Goal: Information Seeking & Learning: Learn about a topic

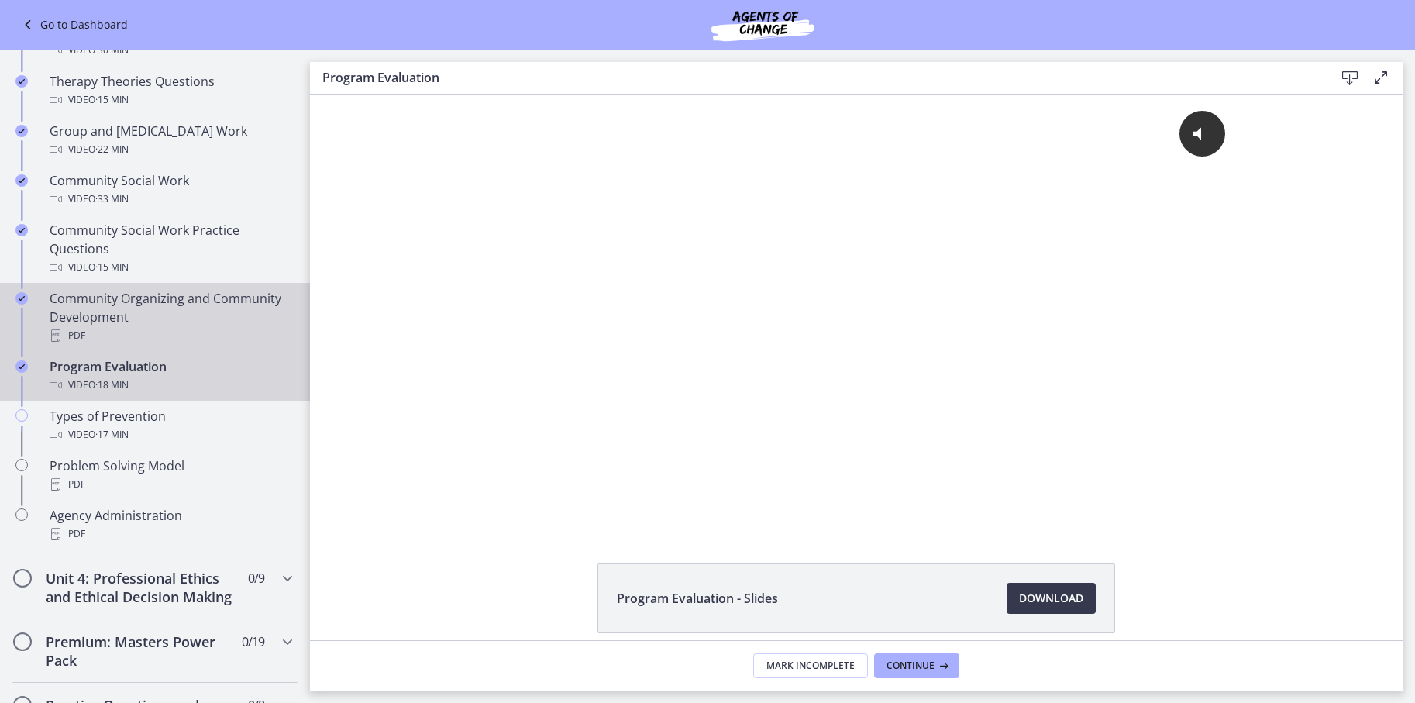
scroll to position [706, 0]
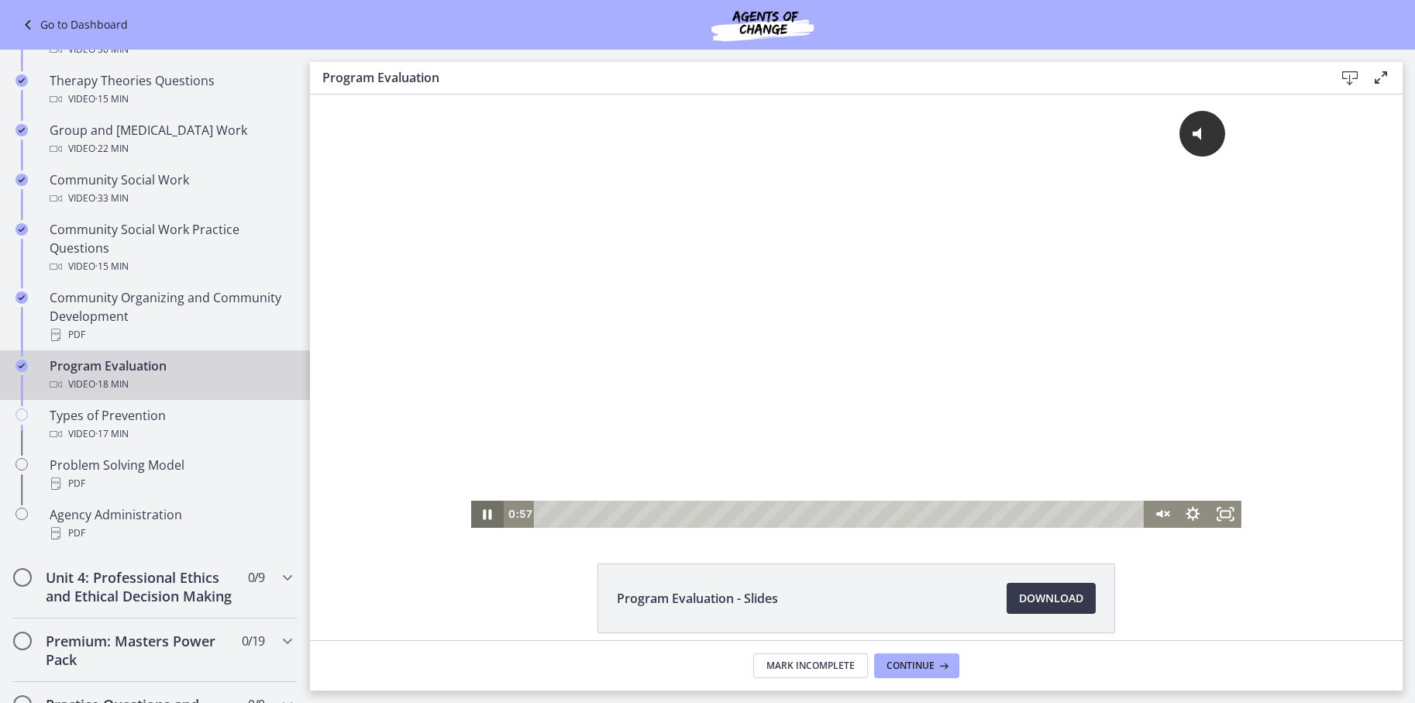
click at [492, 521] on icon "Pause" at bounding box center [487, 514] width 32 height 27
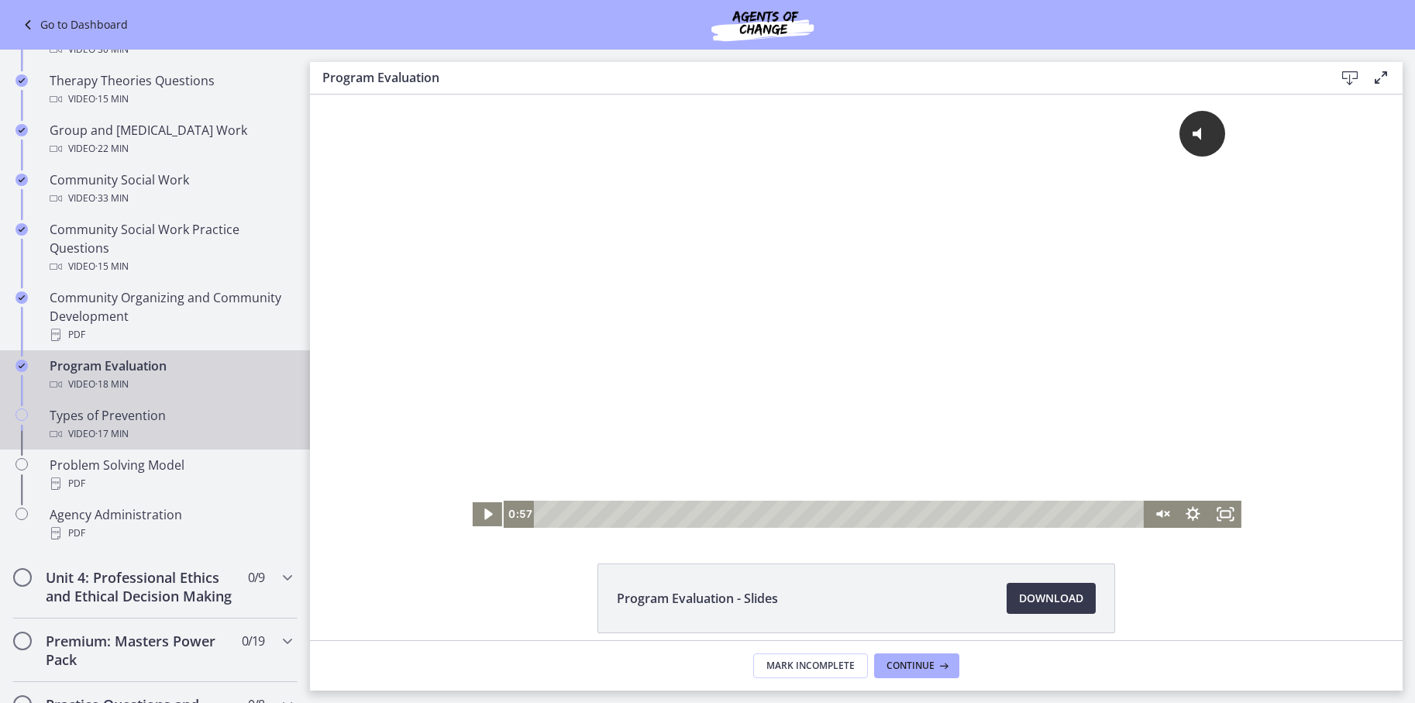
click at [168, 422] on div "Types of Prevention Video · 17 min" at bounding box center [171, 424] width 242 height 37
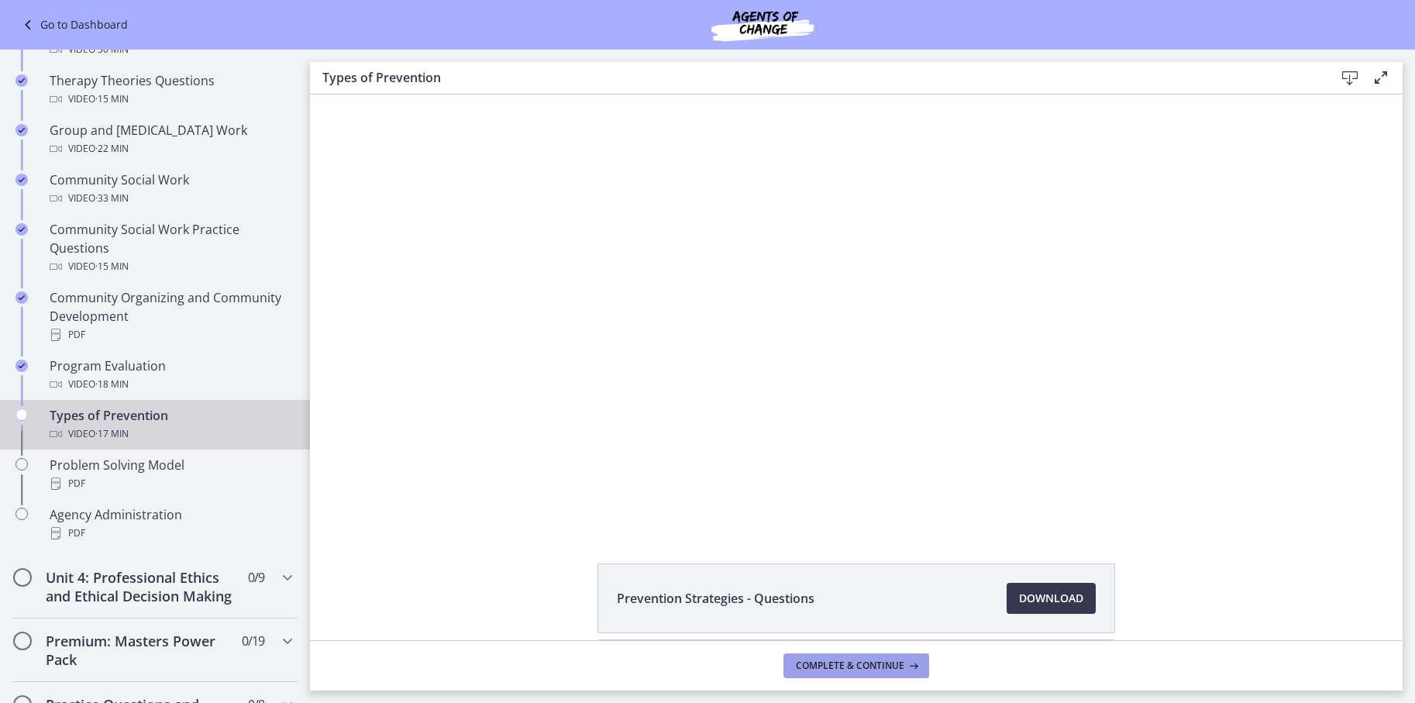
click at [860, 660] on span "Complete & continue" at bounding box center [850, 665] width 108 height 12
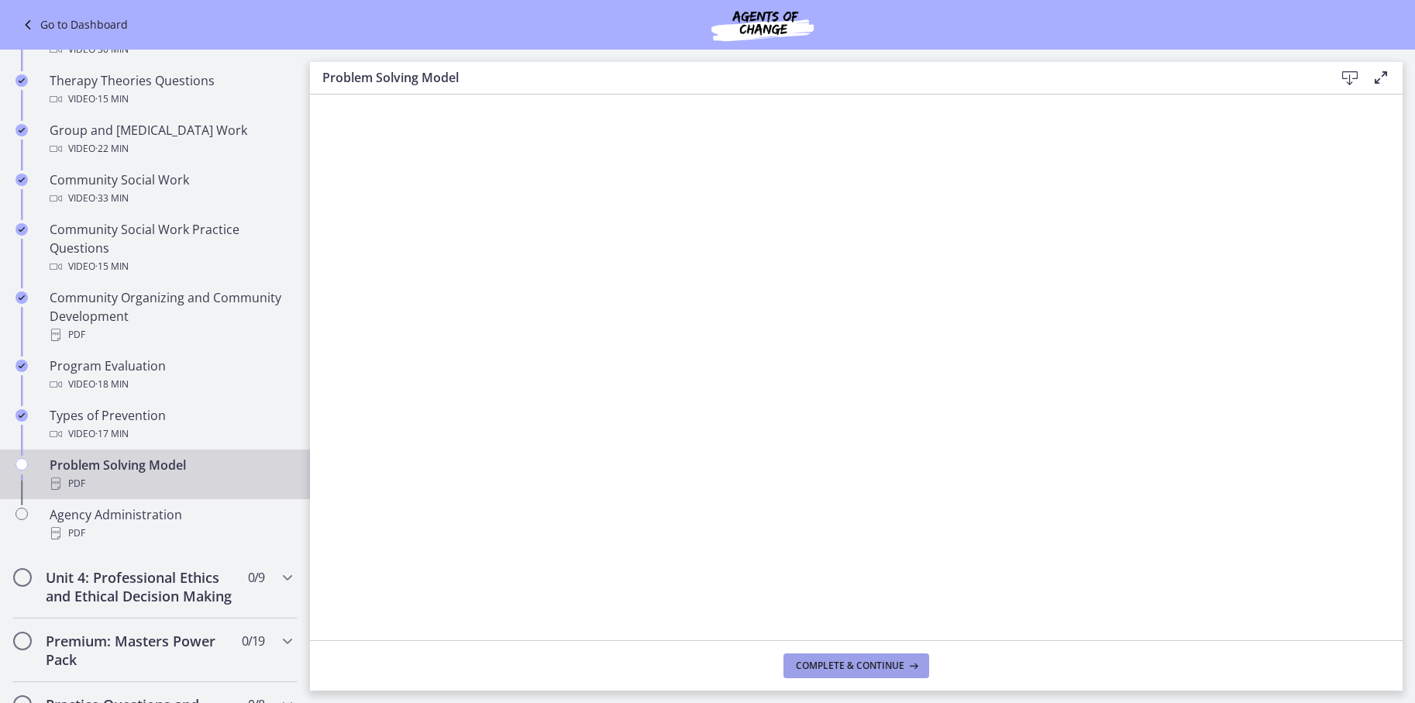
click at [845, 670] on span "Complete & continue" at bounding box center [850, 665] width 108 height 12
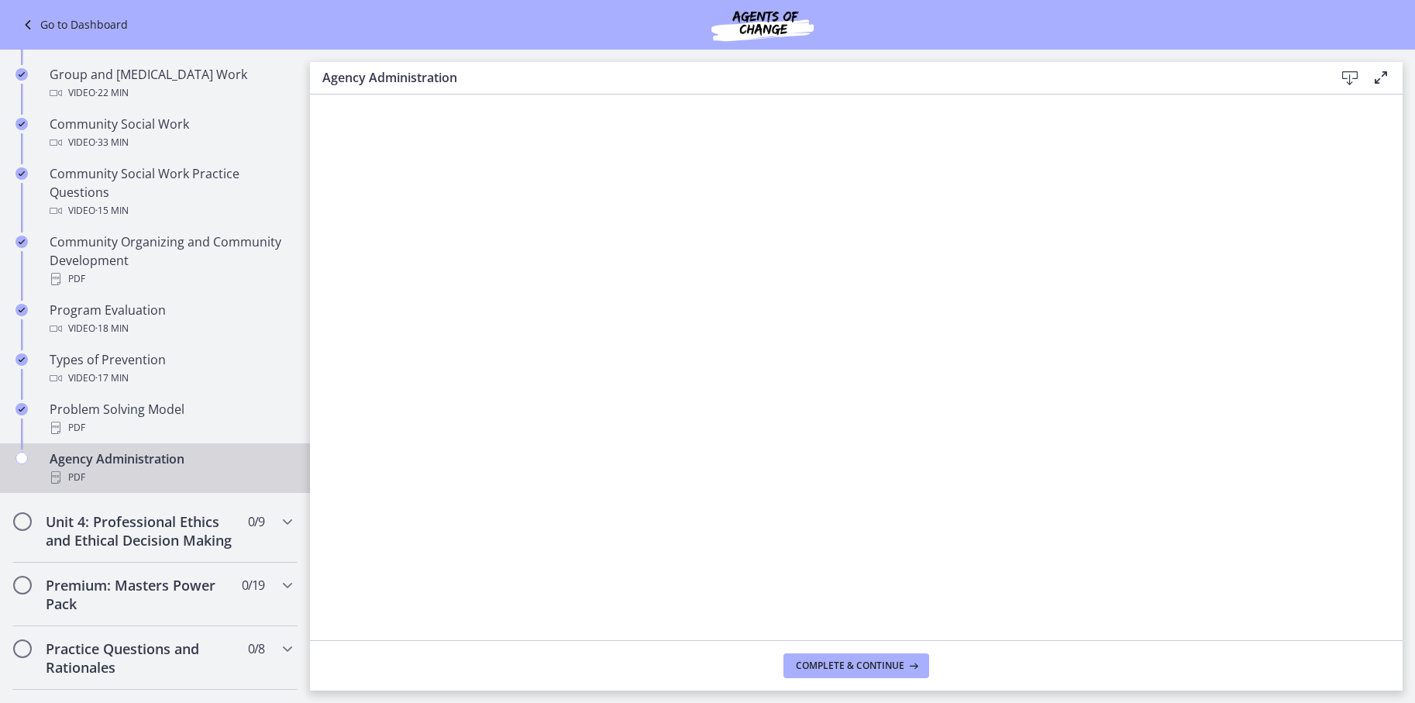
scroll to position [809, 0]
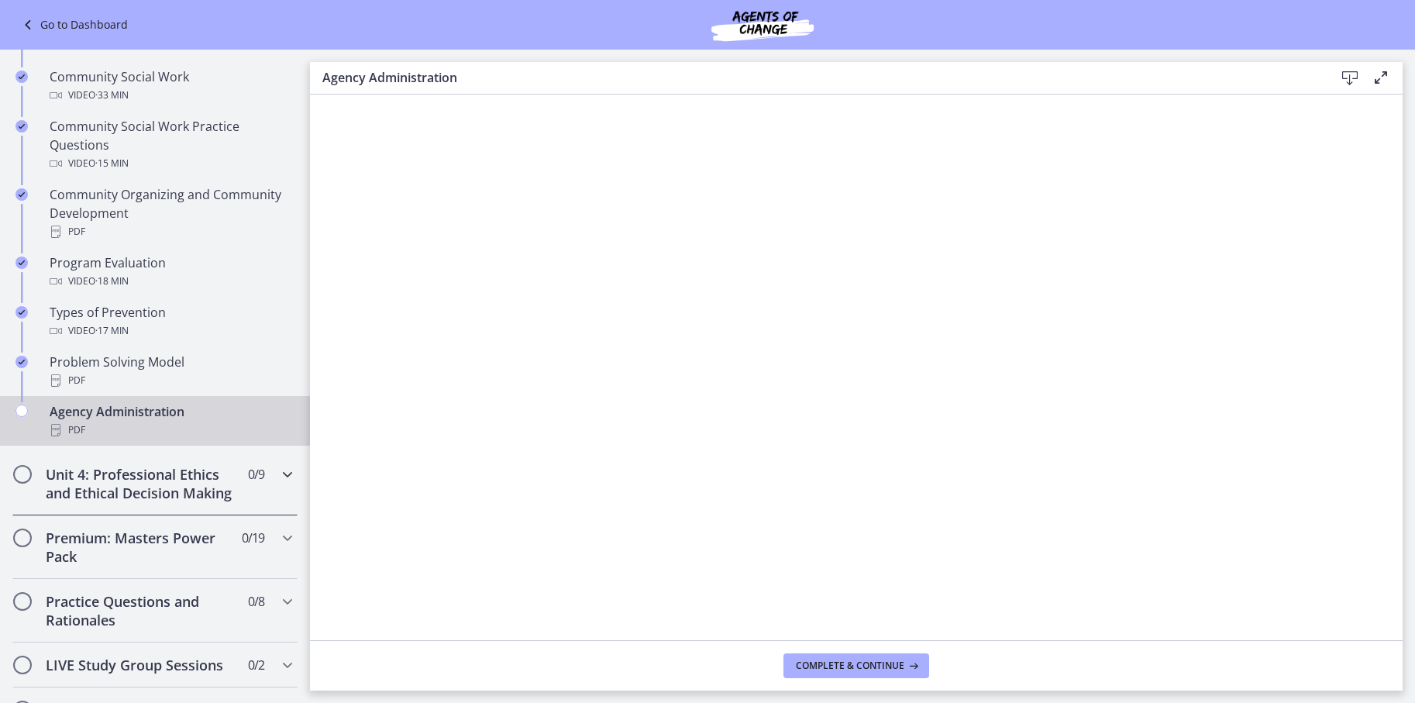
click at [112, 498] on h2 "Unit 4: Professional Ethics and Ethical Decision Making" at bounding box center [140, 483] width 189 height 37
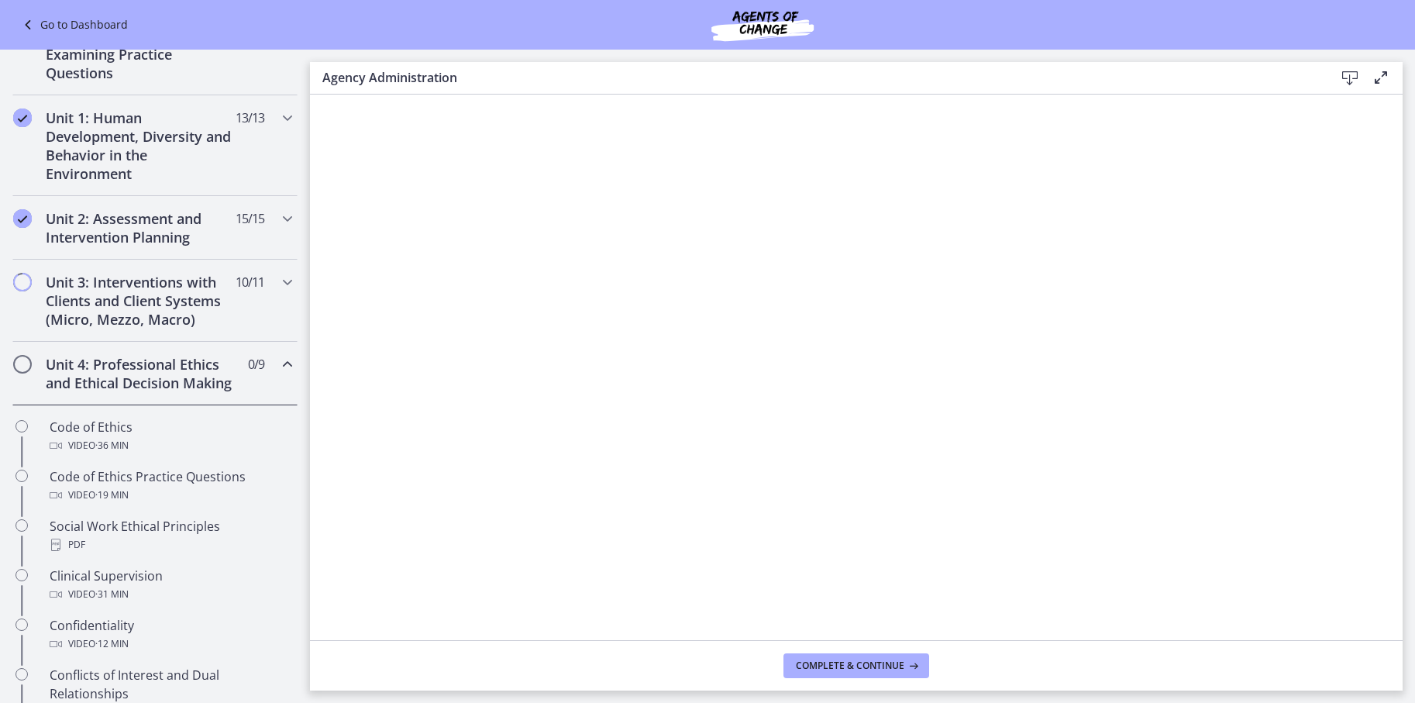
scroll to position [325, 0]
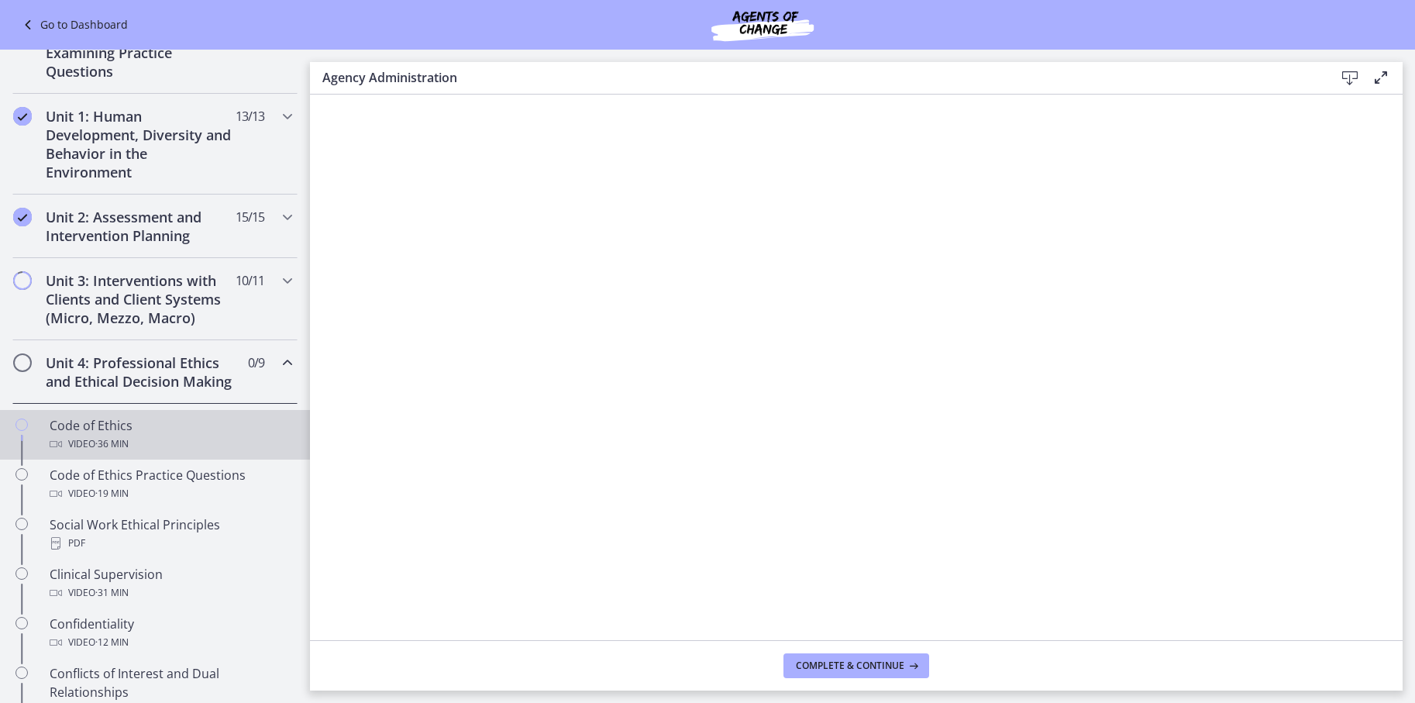
click at [174, 452] on div "Code of Ethics Video · 36 min" at bounding box center [171, 434] width 242 height 37
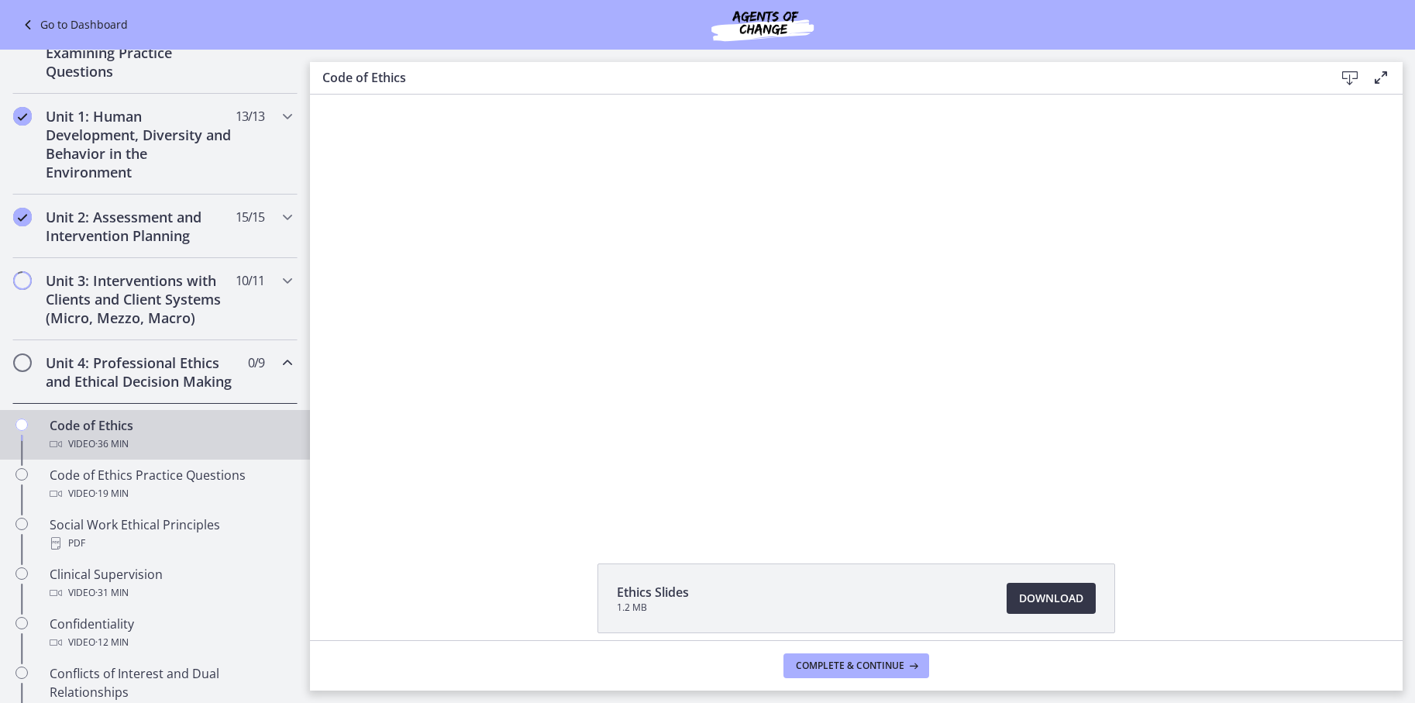
click at [1031, 604] on span "Download Opens in a new window" at bounding box center [1051, 598] width 64 height 19
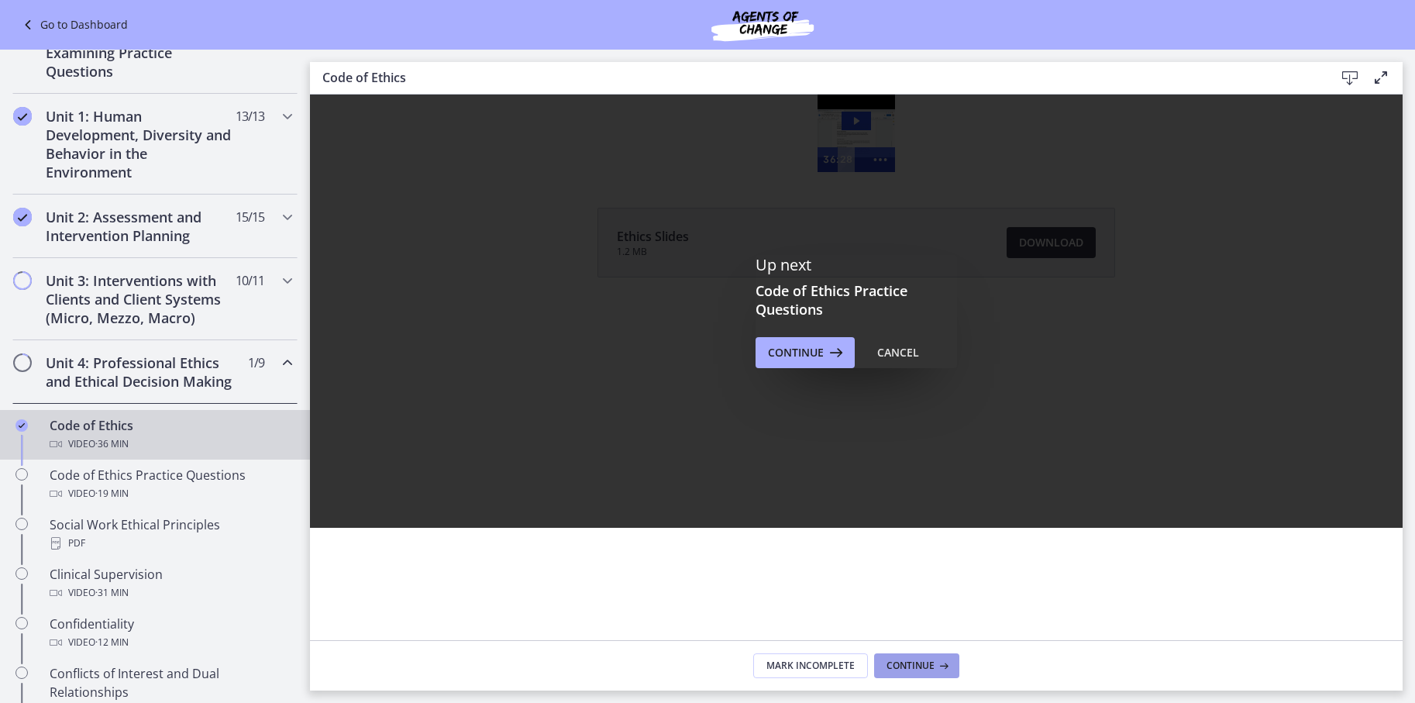
click at [899, 666] on span "Continue" at bounding box center [910, 665] width 48 height 12
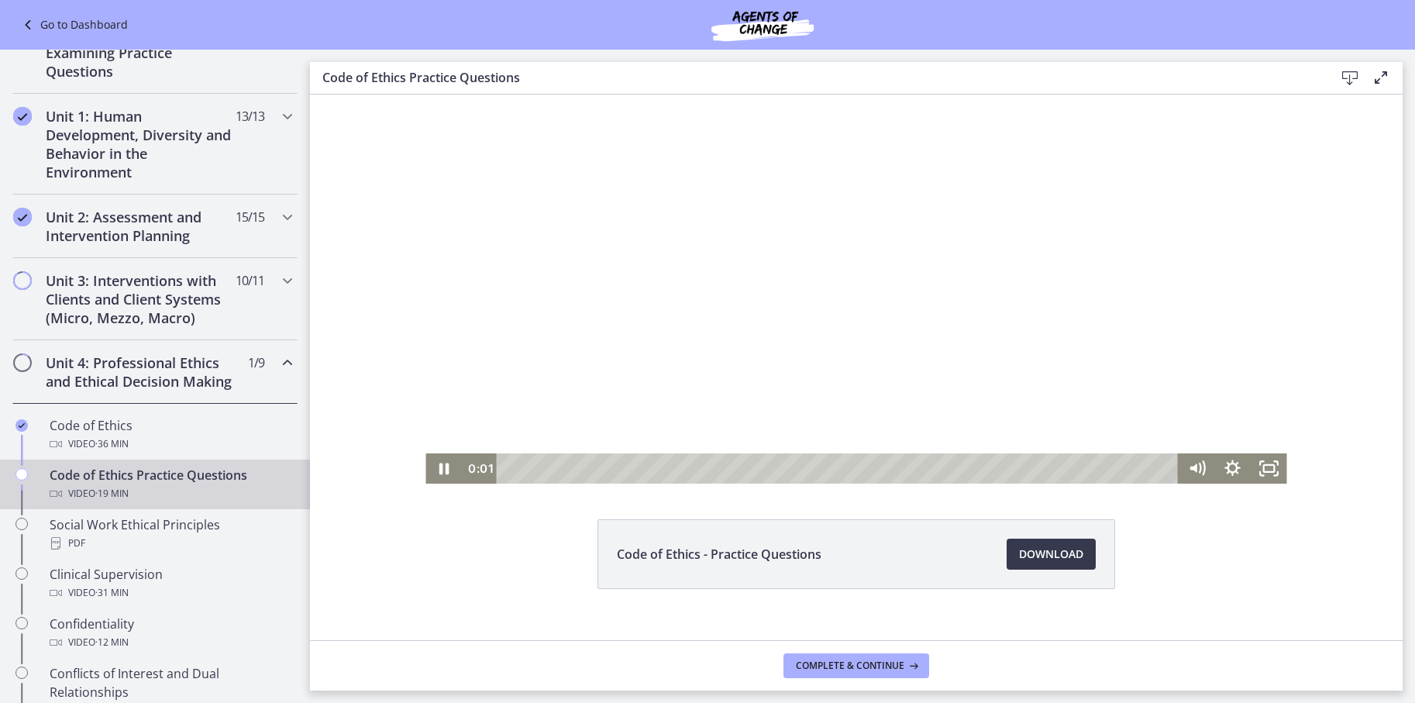
scroll to position [67, 0]
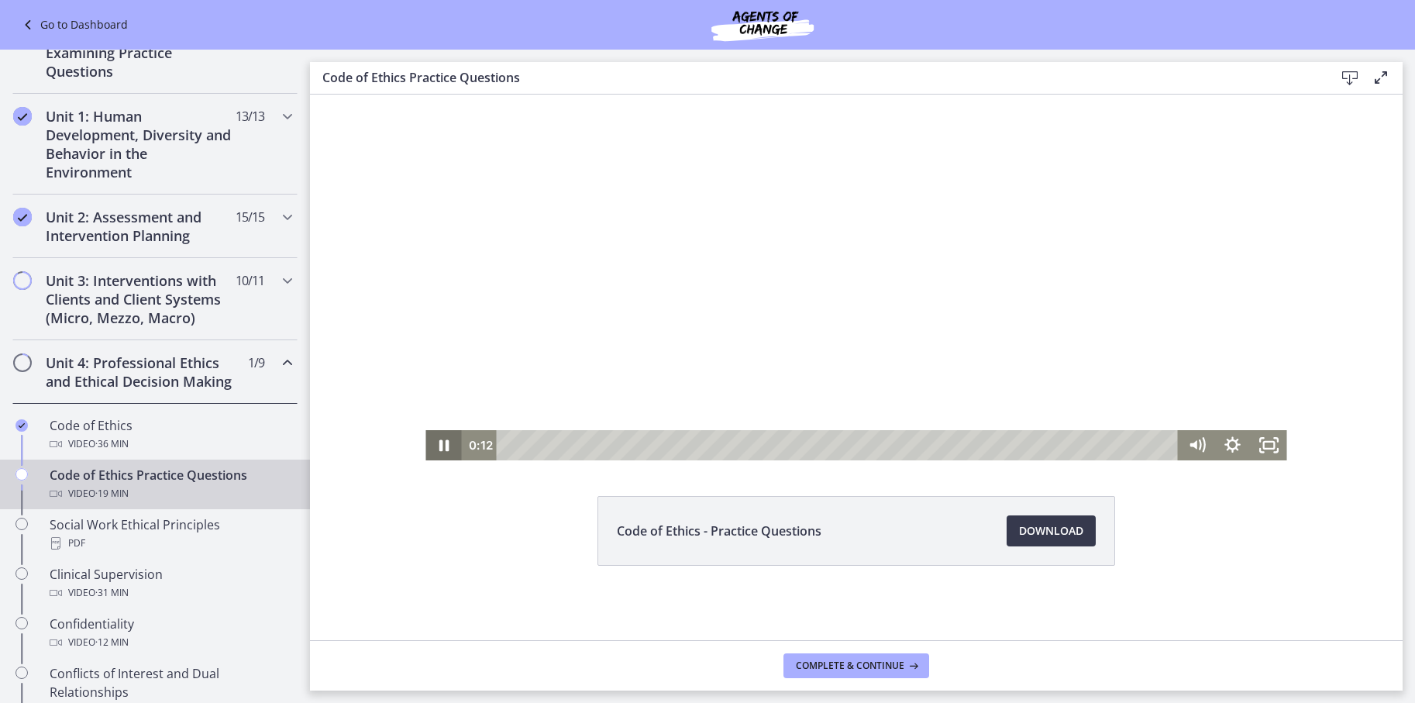
click at [440, 440] on icon "Pause" at bounding box center [444, 446] width 10 height 12
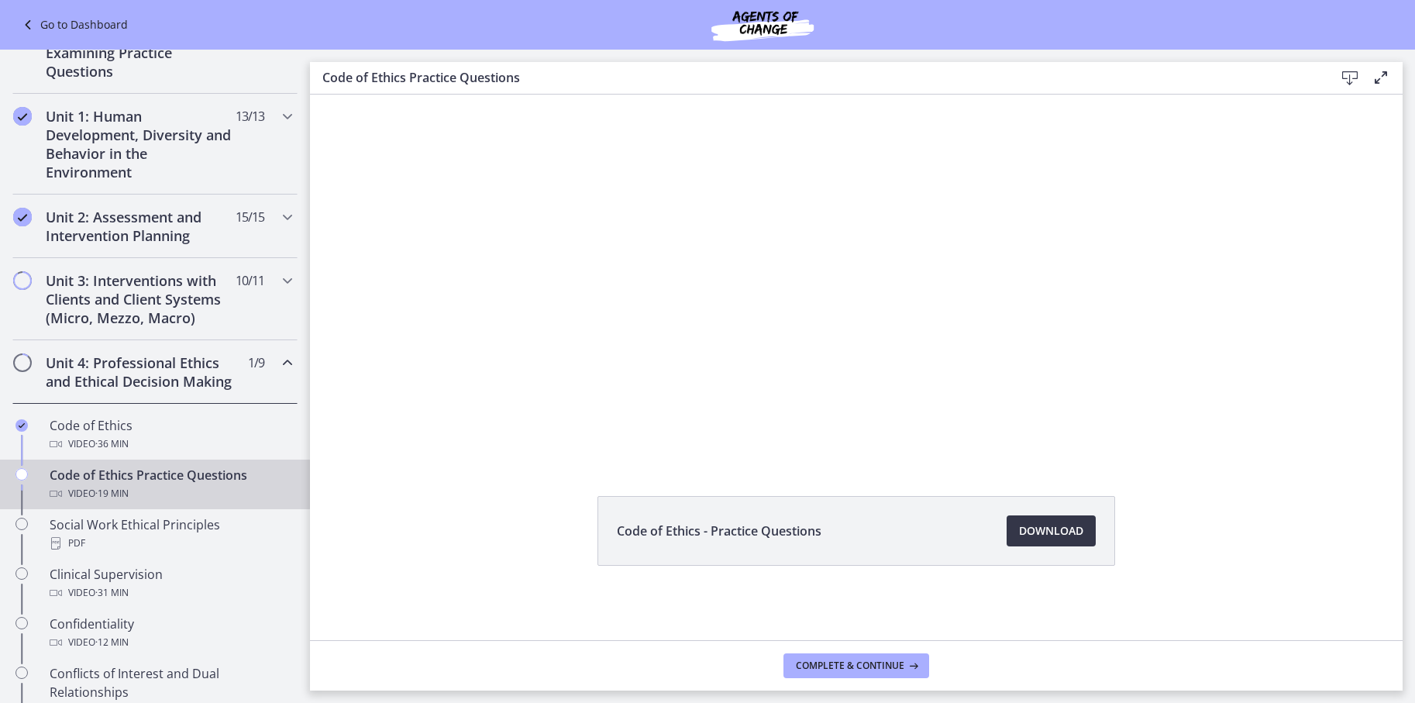
click at [1052, 535] on span "Download Opens in a new window" at bounding box center [1051, 531] width 64 height 19
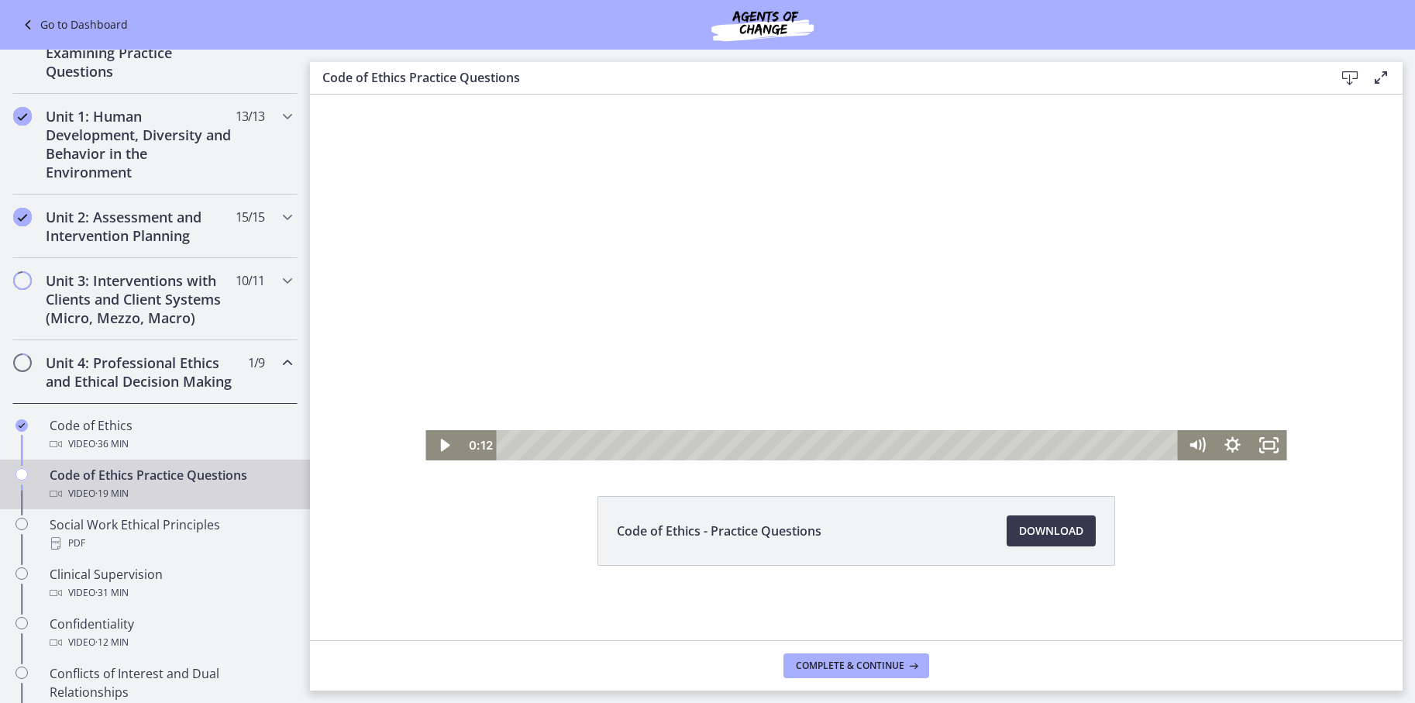
click at [733, 271] on div at bounding box center [855, 243] width 861 height 433
click at [619, 449] on div "3:17" at bounding box center [839, 445] width 661 height 30
click at [645, 449] on div "3:59" at bounding box center [839, 445] width 661 height 30
click at [652, 449] on div "4:13" at bounding box center [839, 445] width 661 height 30
click at [732, 448] on div "6:29" at bounding box center [839, 445] width 661 height 30
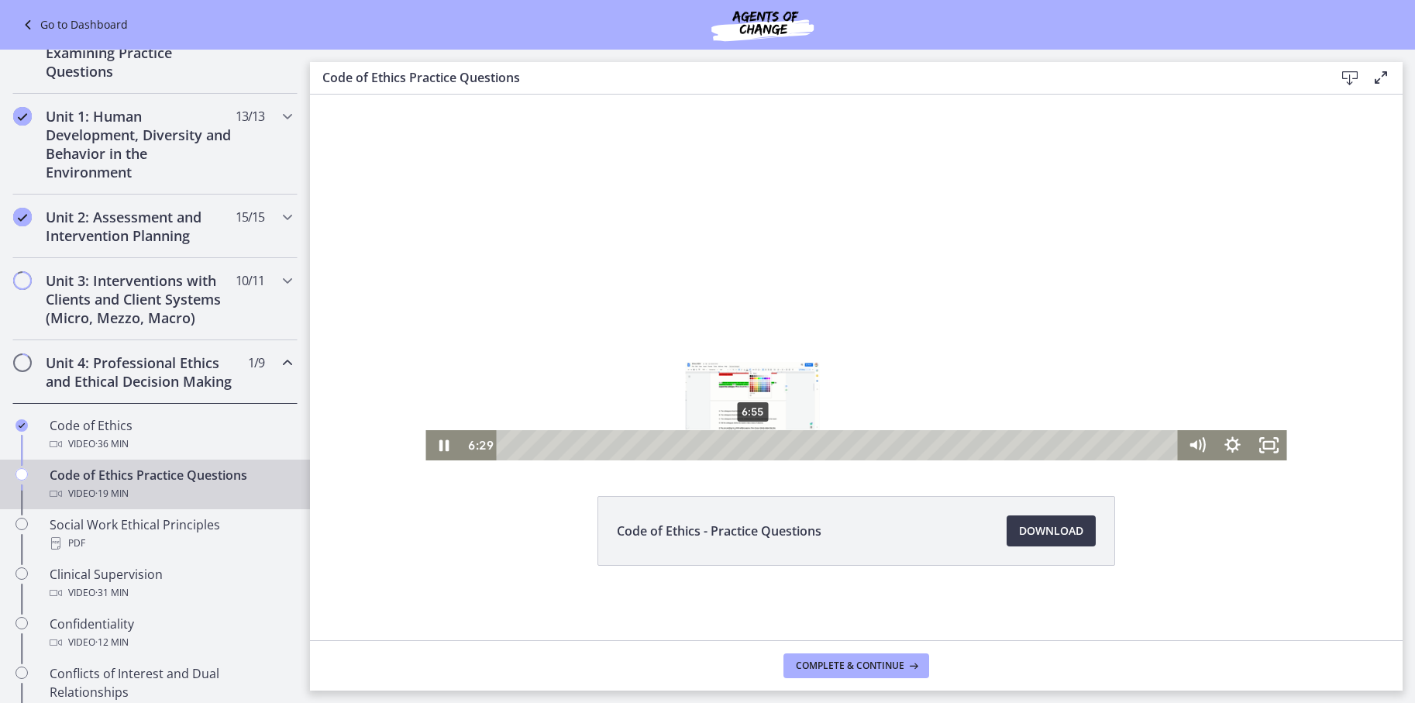
click at [749, 449] on div "6:55" at bounding box center [839, 445] width 661 height 30
click at [858, 447] on div "10:04" at bounding box center [839, 445] width 661 height 30
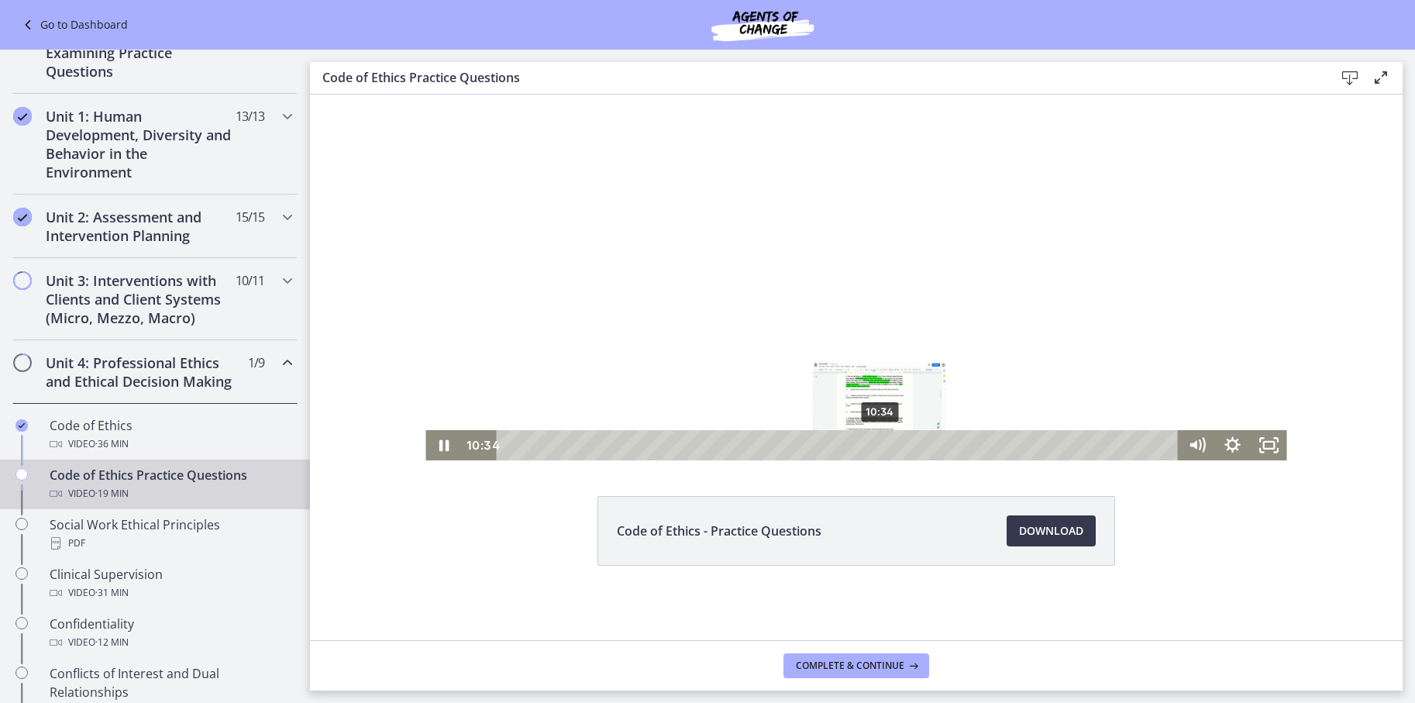
click at [875, 446] on div "10:34" at bounding box center [839, 445] width 661 height 30
click at [891, 447] on div "11:01" at bounding box center [839, 445] width 661 height 30
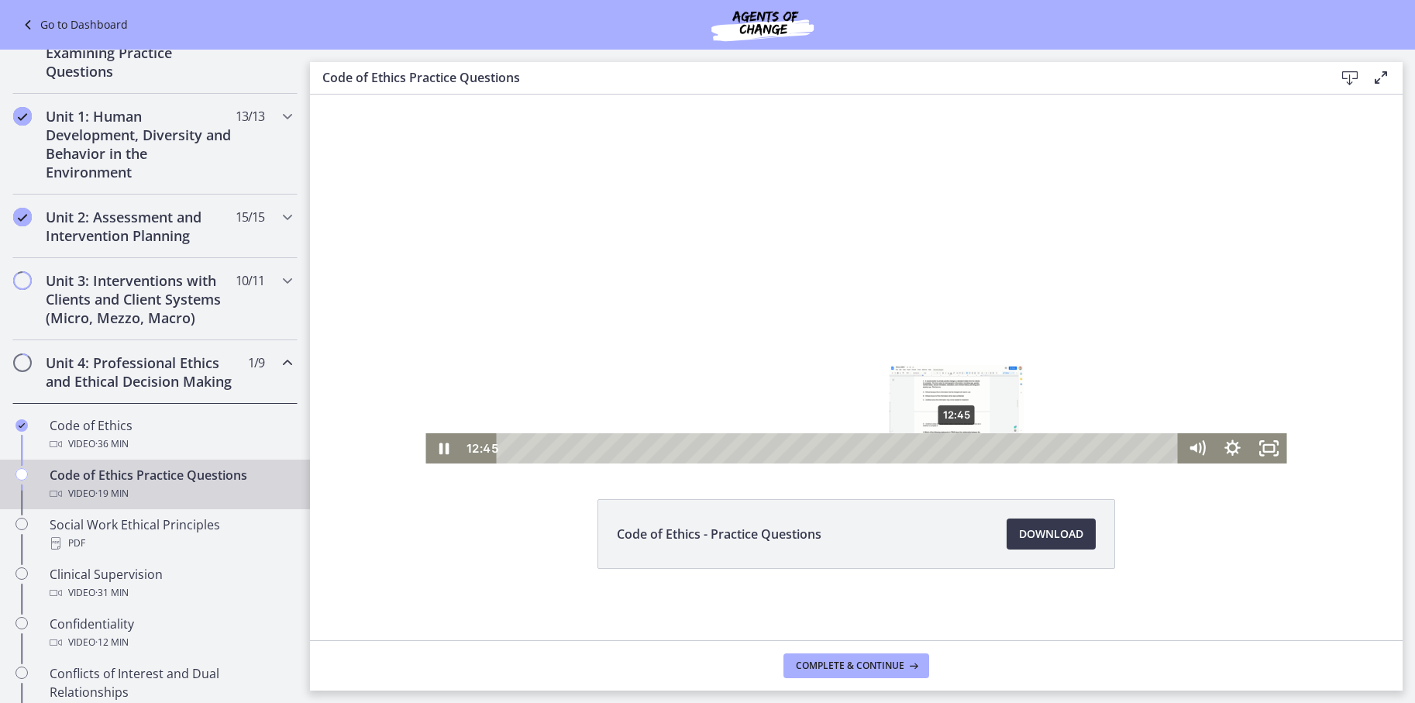
click at [952, 451] on div "12:45" at bounding box center [839, 448] width 661 height 30
click at [962, 451] on div "13:02" at bounding box center [839, 448] width 661 height 30
click at [1162, 526] on div "Code of Ethics - Practice Questions Download Opens in a new window" at bounding box center [856, 571] width 1093 height 144
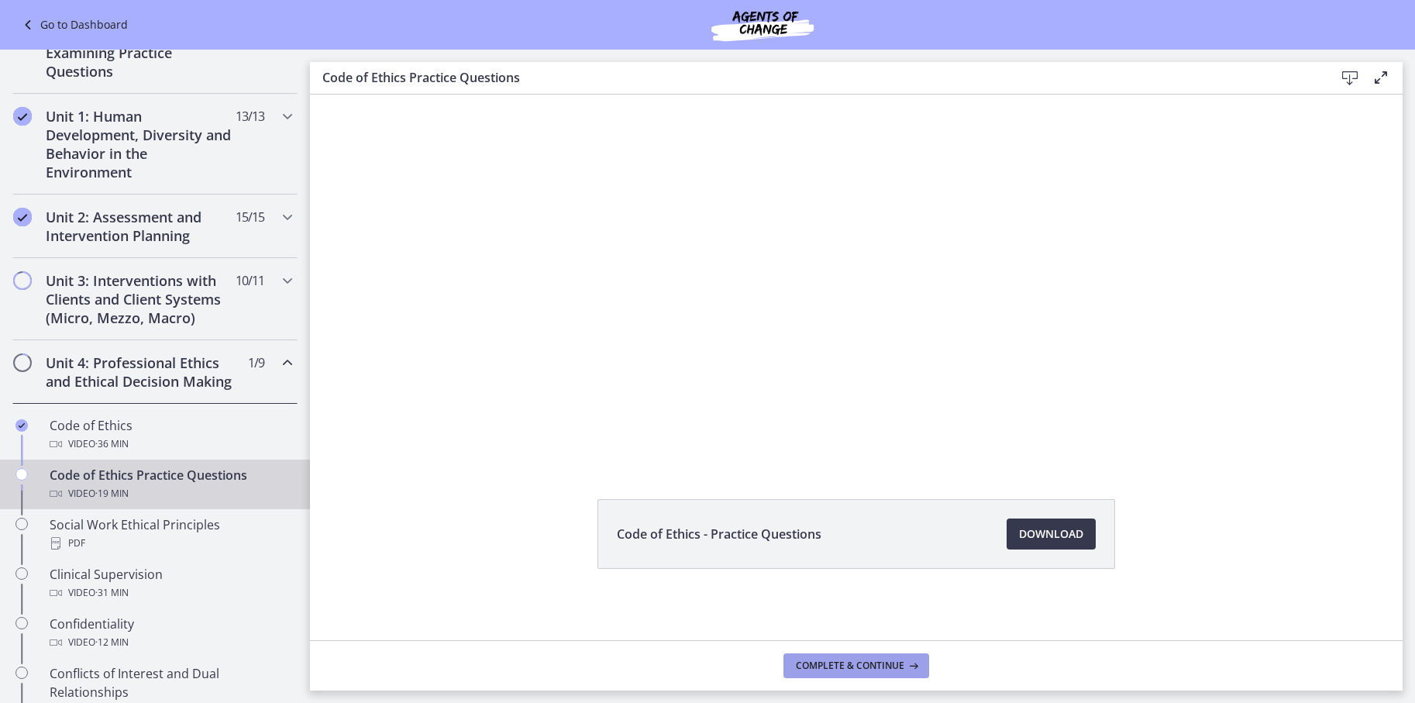
click at [899, 662] on span "Complete & continue" at bounding box center [850, 665] width 108 height 12
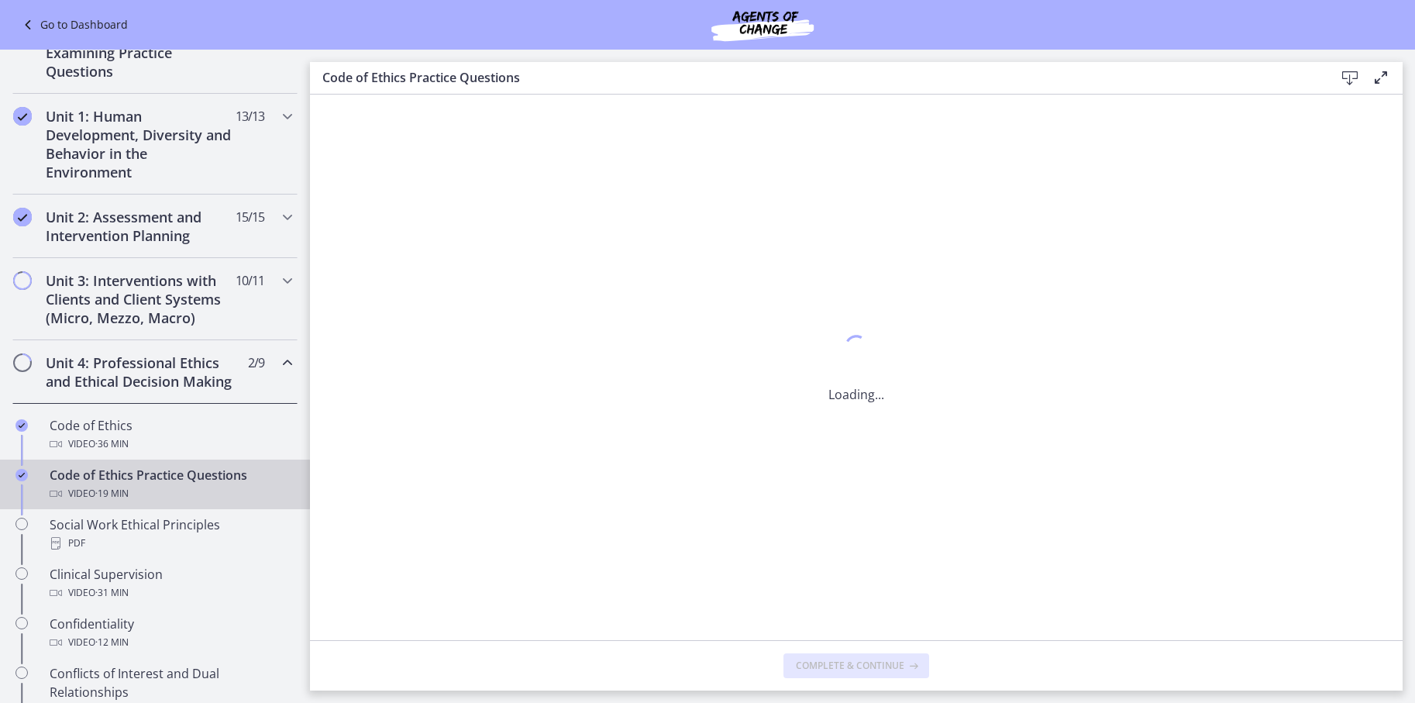
scroll to position [0, 0]
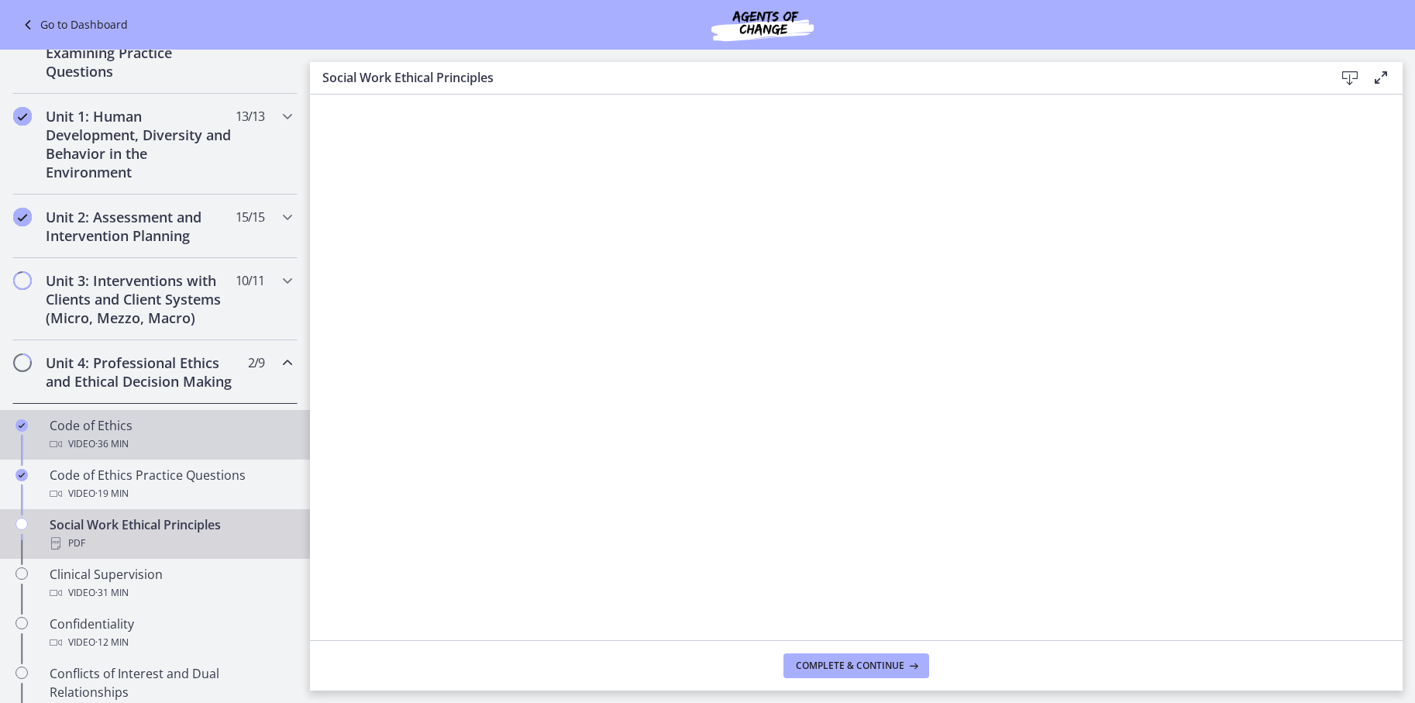
scroll to position [484, 0]
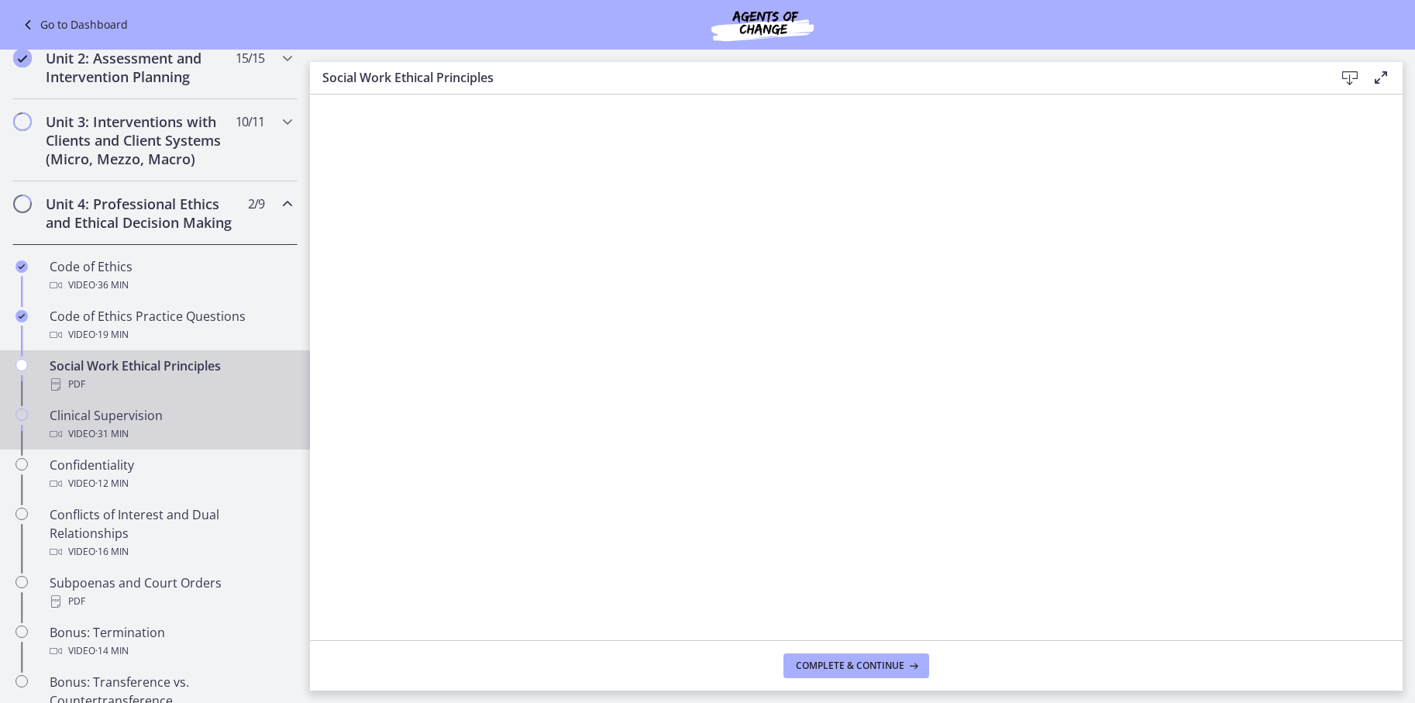
click at [157, 443] on div "Video · 31 min" at bounding box center [171, 434] width 242 height 19
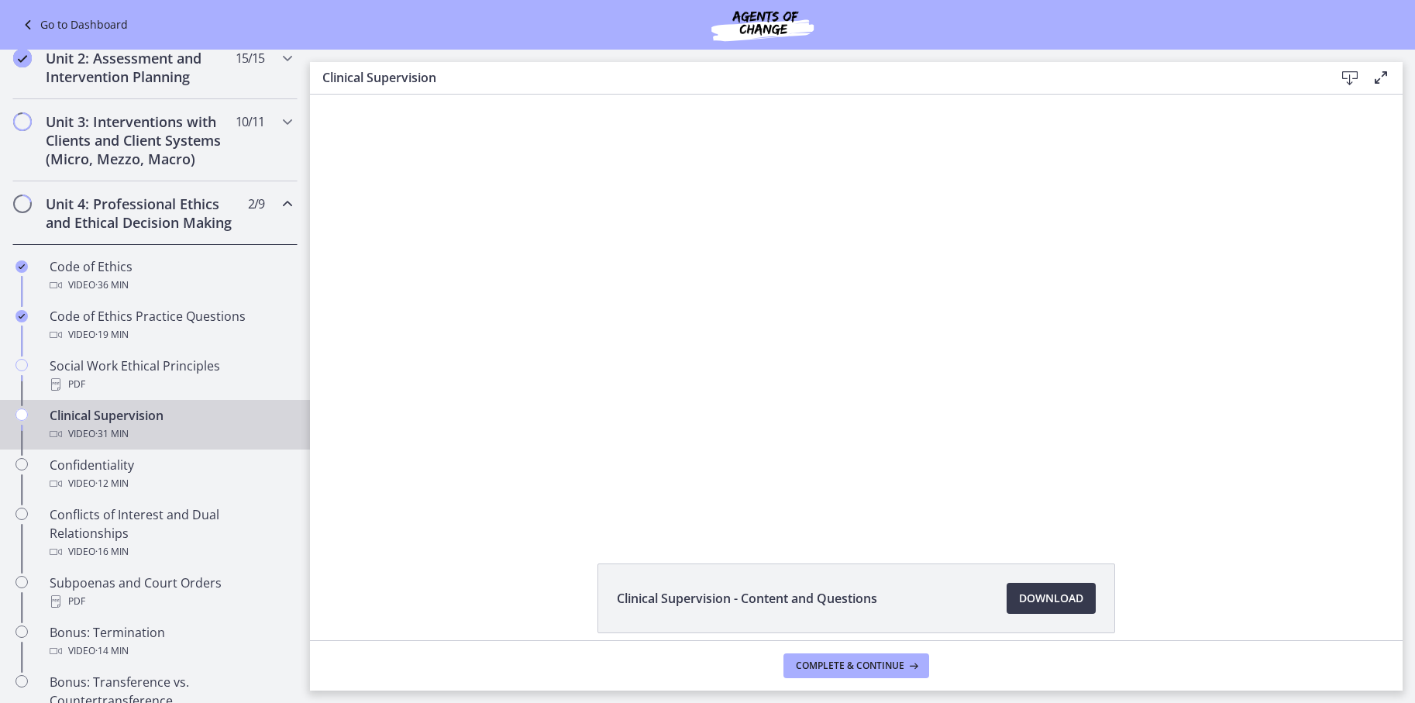
click at [438, 528] on div "Clinical Supervision - Content and Questions Download Opens in a new window" at bounding box center [856, 368] width 1093 height 546
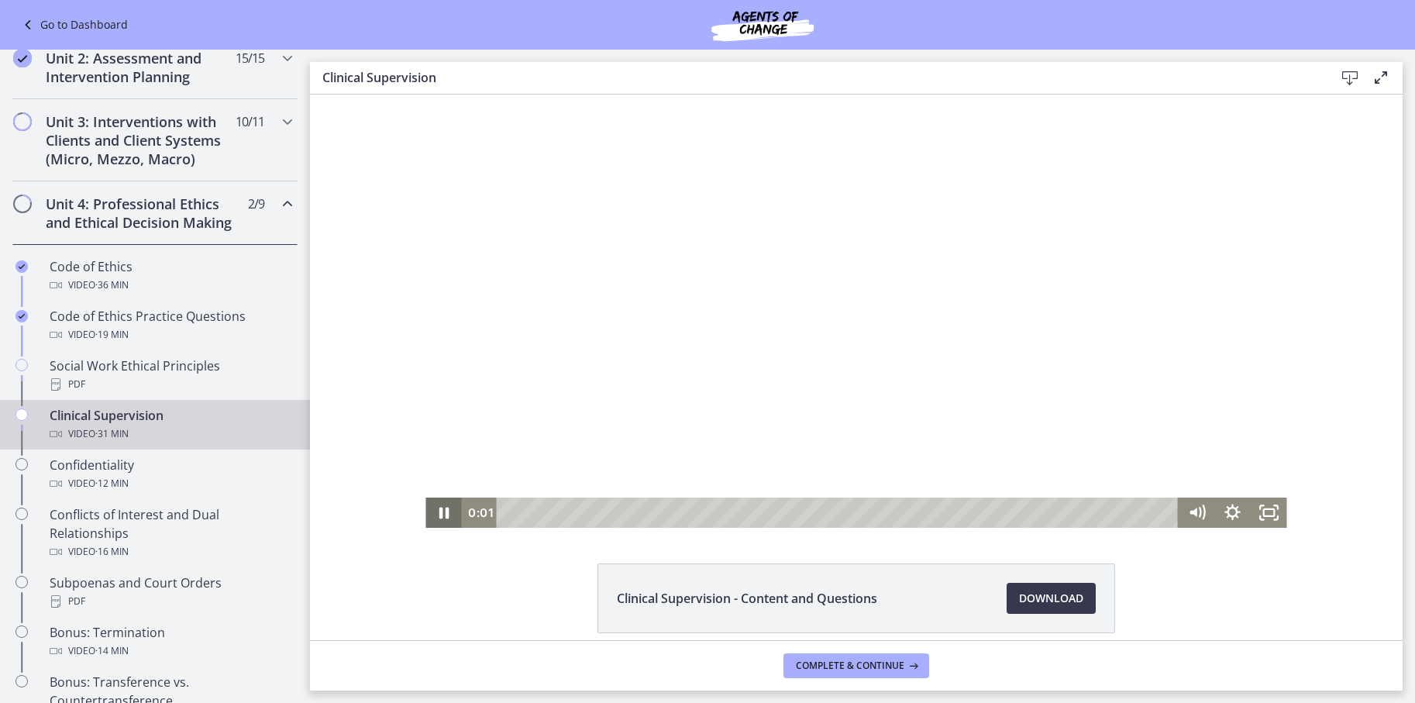
click at [438, 523] on icon "Pause" at bounding box center [443, 512] width 36 height 30
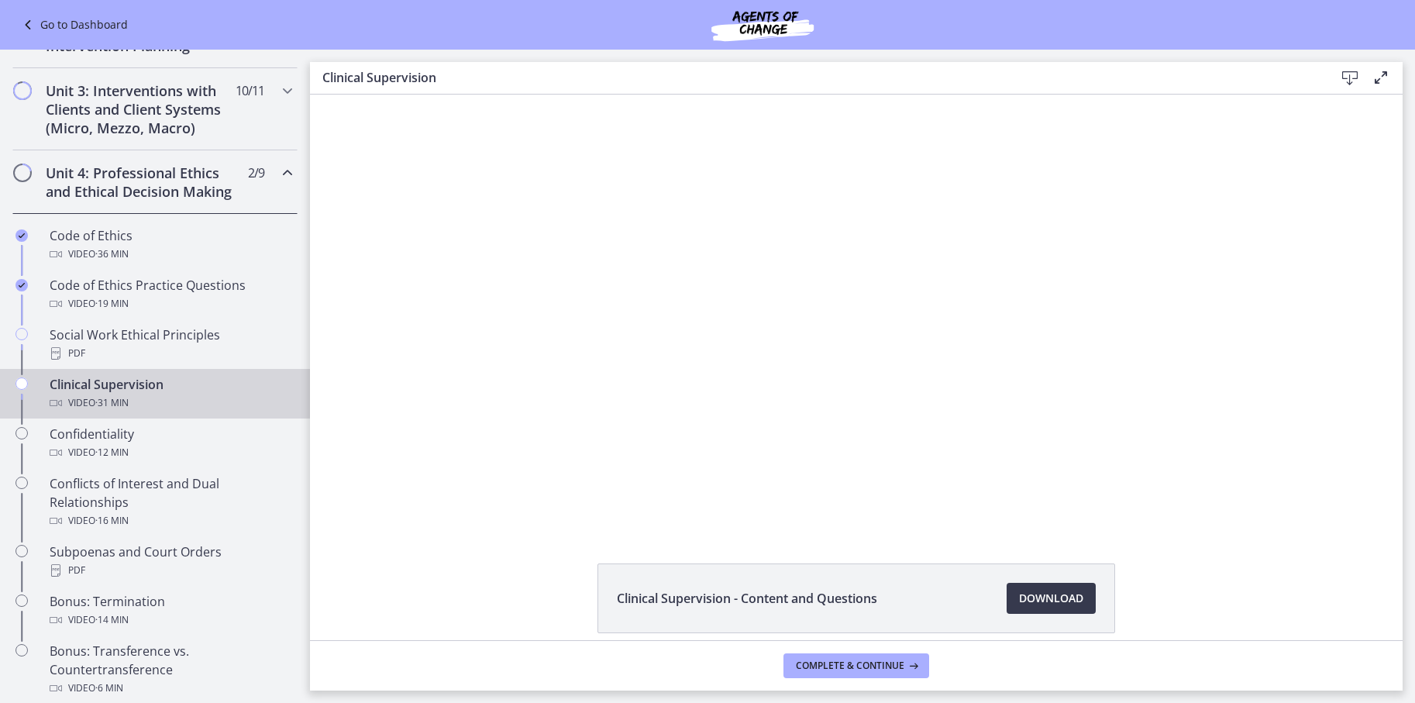
scroll to position [518, 0]
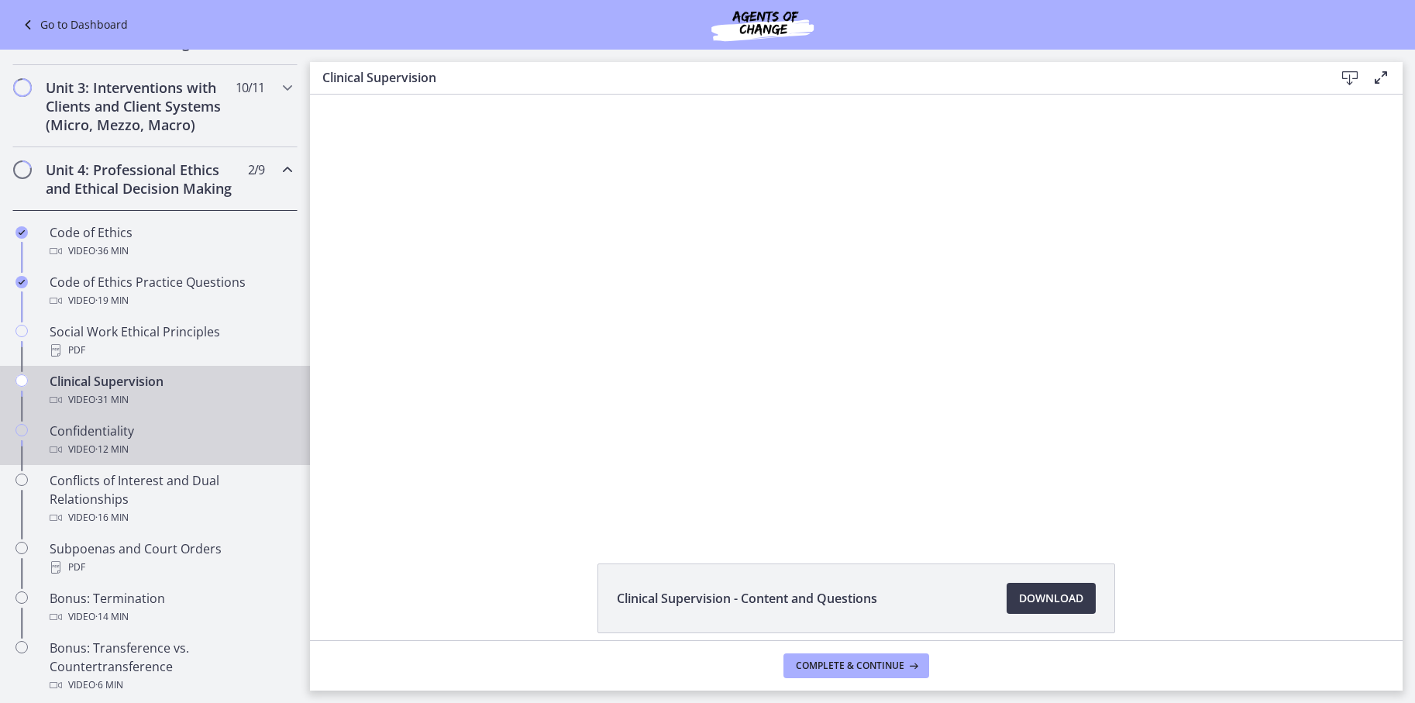
click at [158, 456] on div "Confidentiality Video · 12 min" at bounding box center [171, 440] width 242 height 37
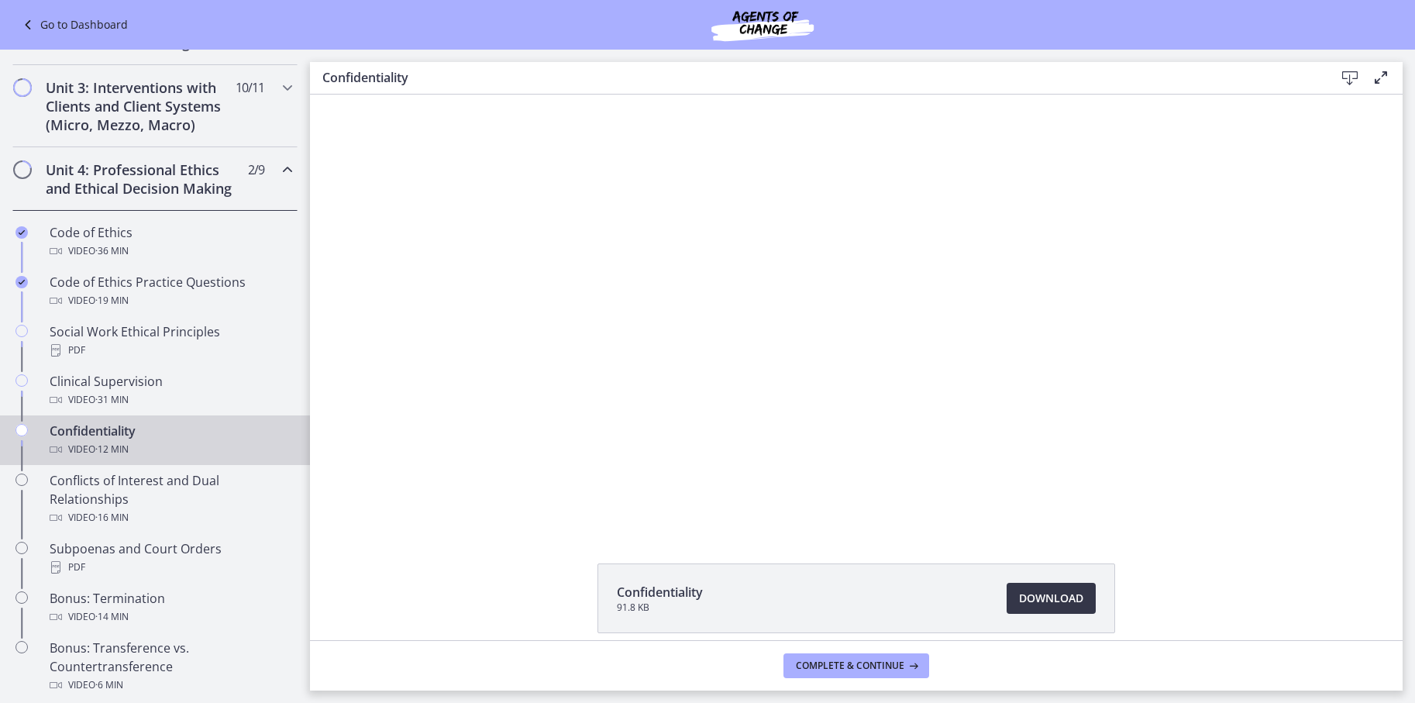
click at [1068, 604] on span "Download Opens in a new window" at bounding box center [1051, 598] width 64 height 19
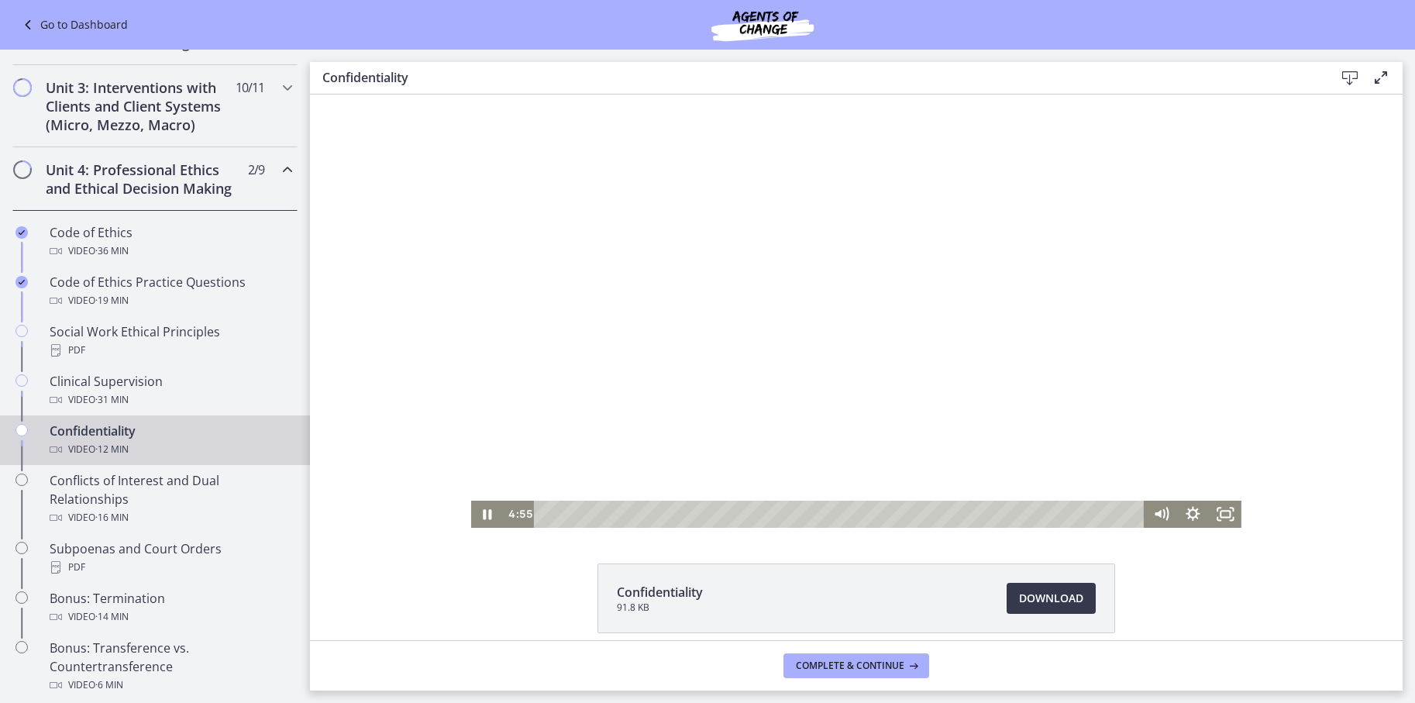
click at [914, 286] on div at bounding box center [856, 311] width 770 height 433
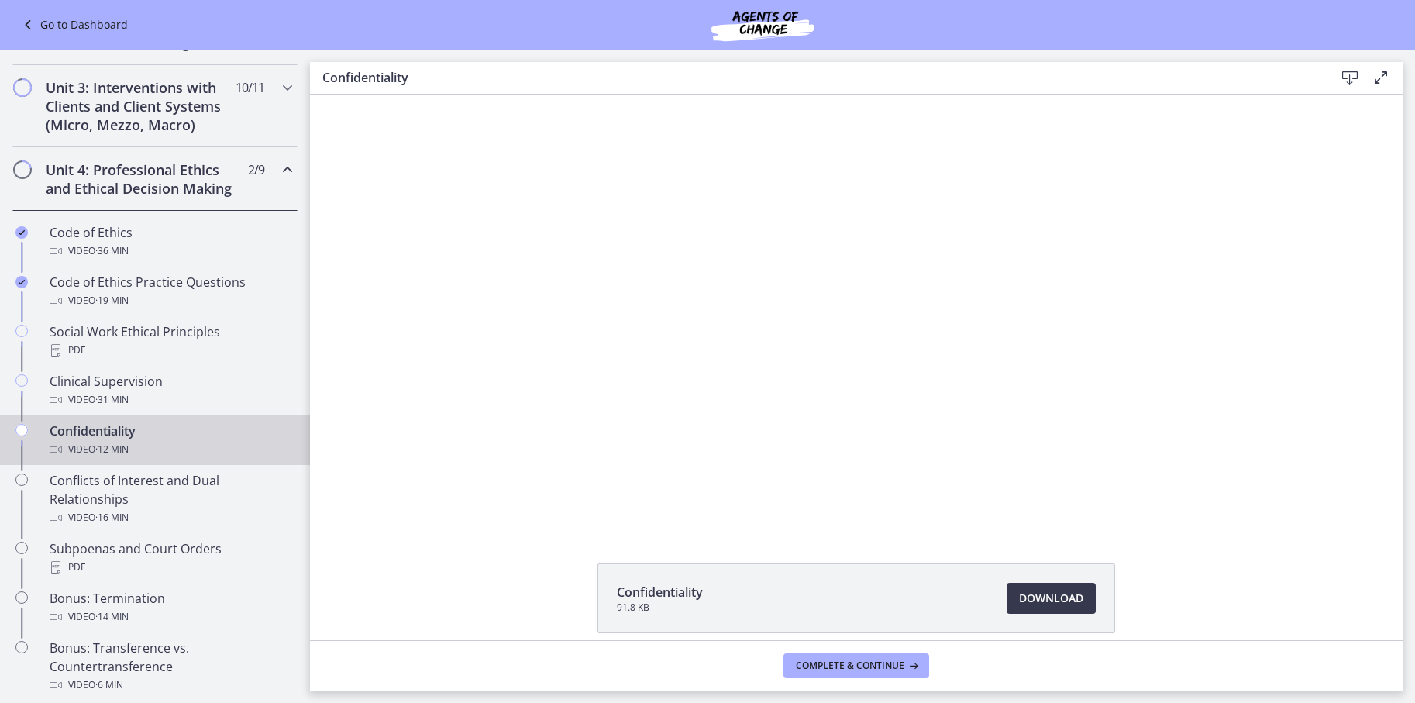
scroll to position [515, 0]
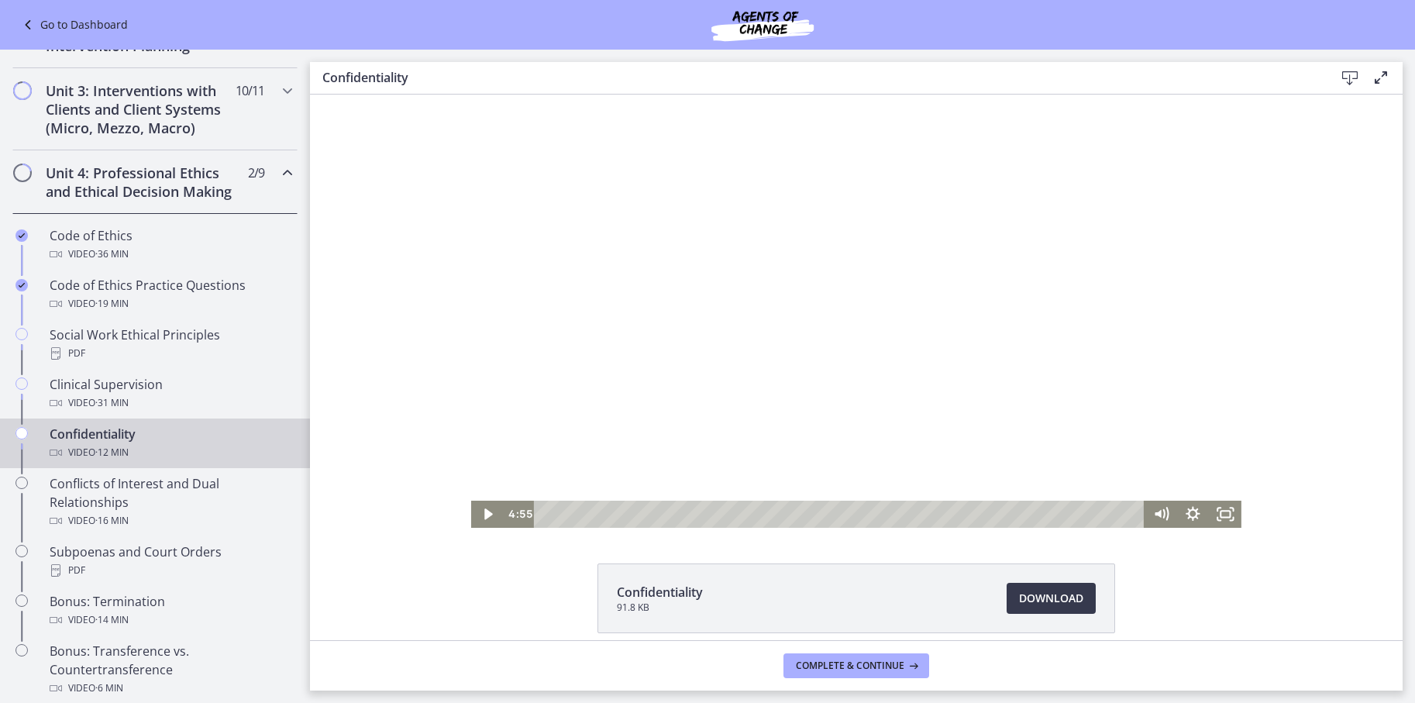
click at [697, 225] on div at bounding box center [856, 311] width 770 height 433
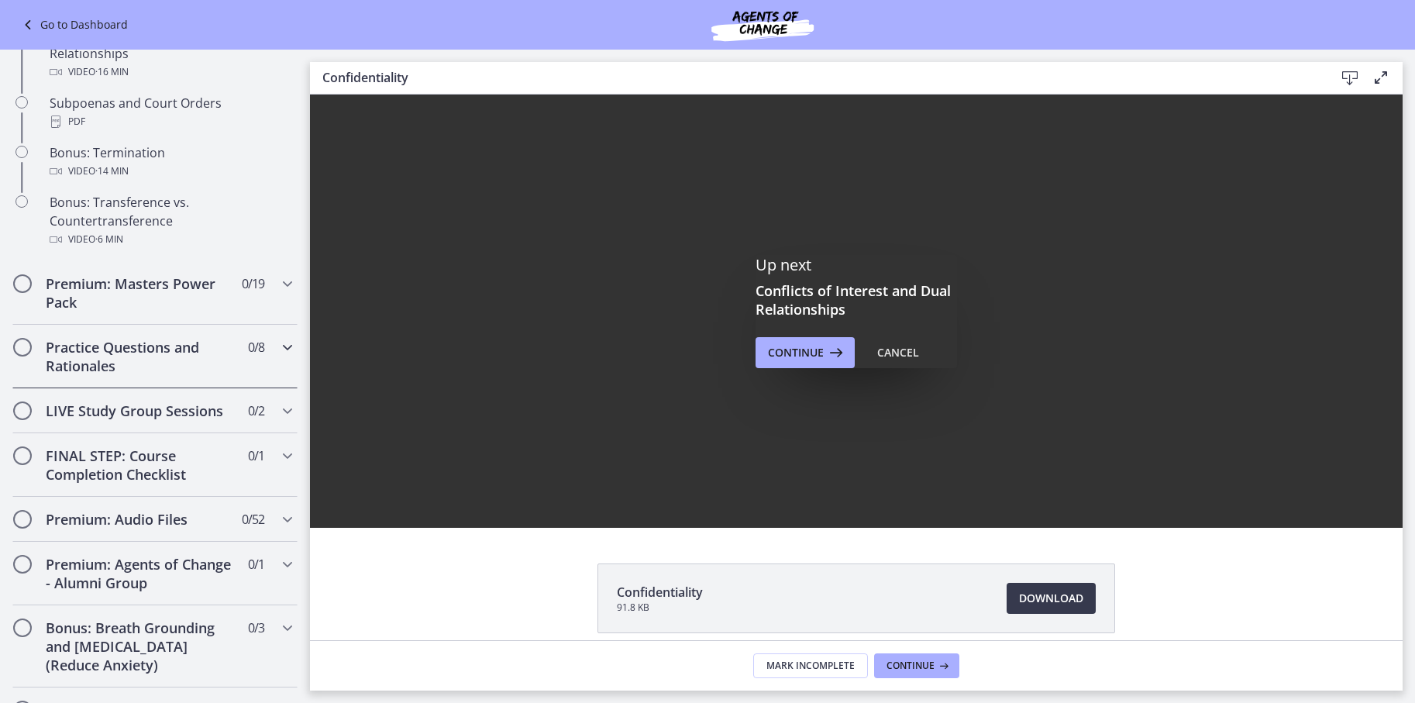
scroll to position [969, 0]
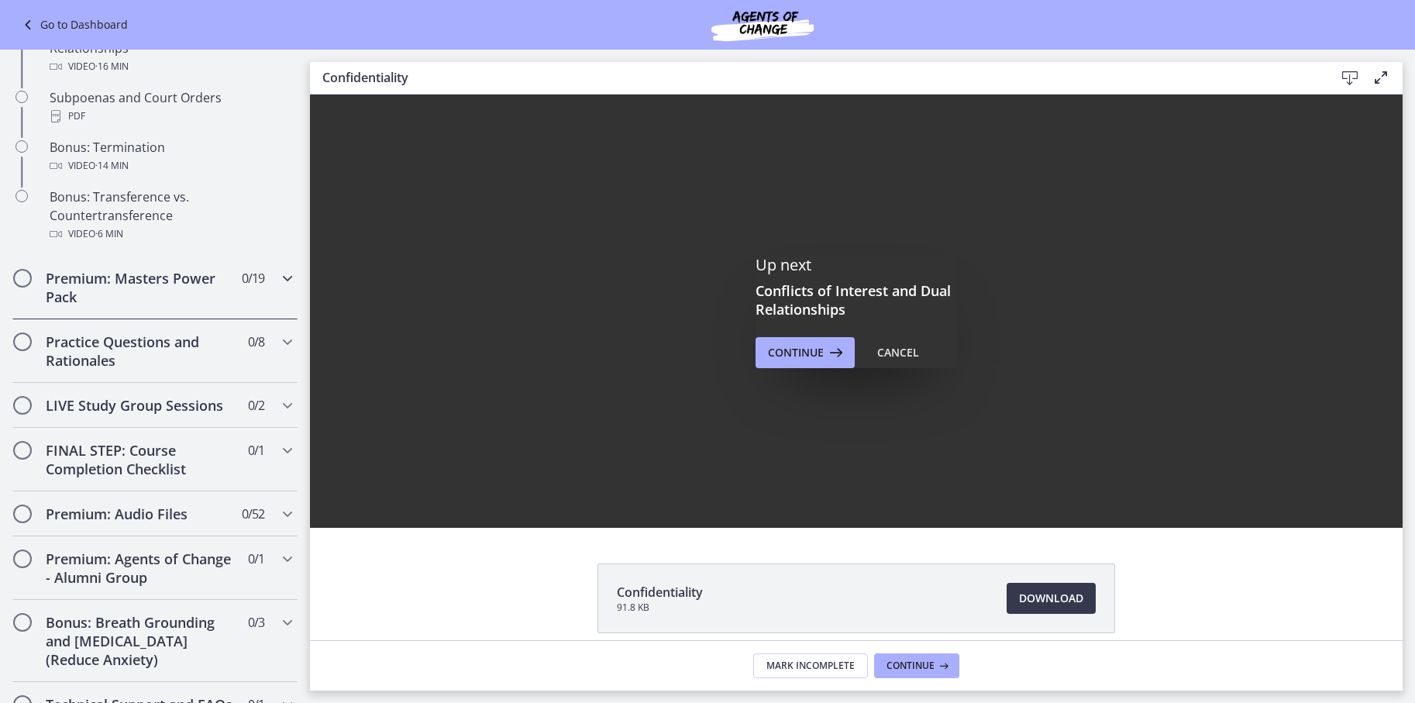
click at [172, 299] on h2 "Premium: Masters Power Pack" at bounding box center [140, 287] width 189 height 37
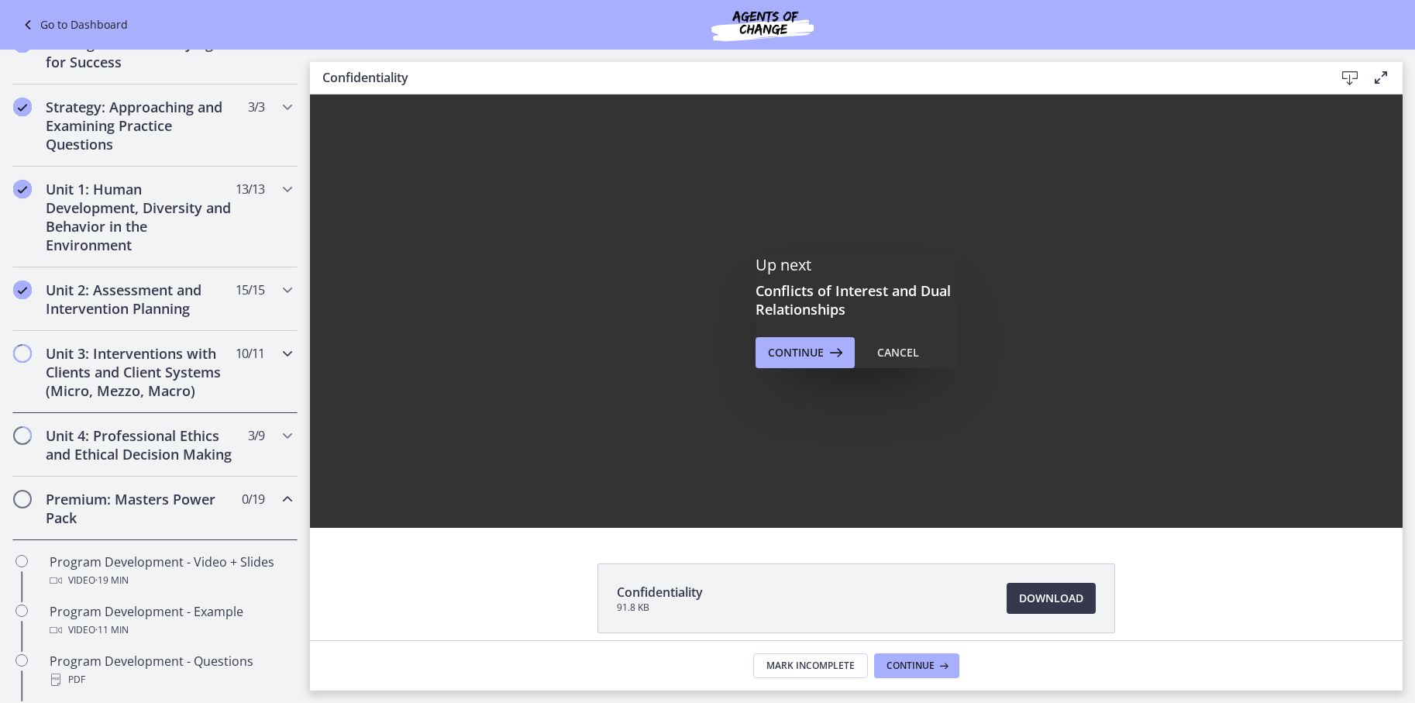
scroll to position [250, 0]
click at [168, 440] on h2 "Unit 4: Professional Ethics and Ethical Decision Making" at bounding box center [140, 447] width 189 height 37
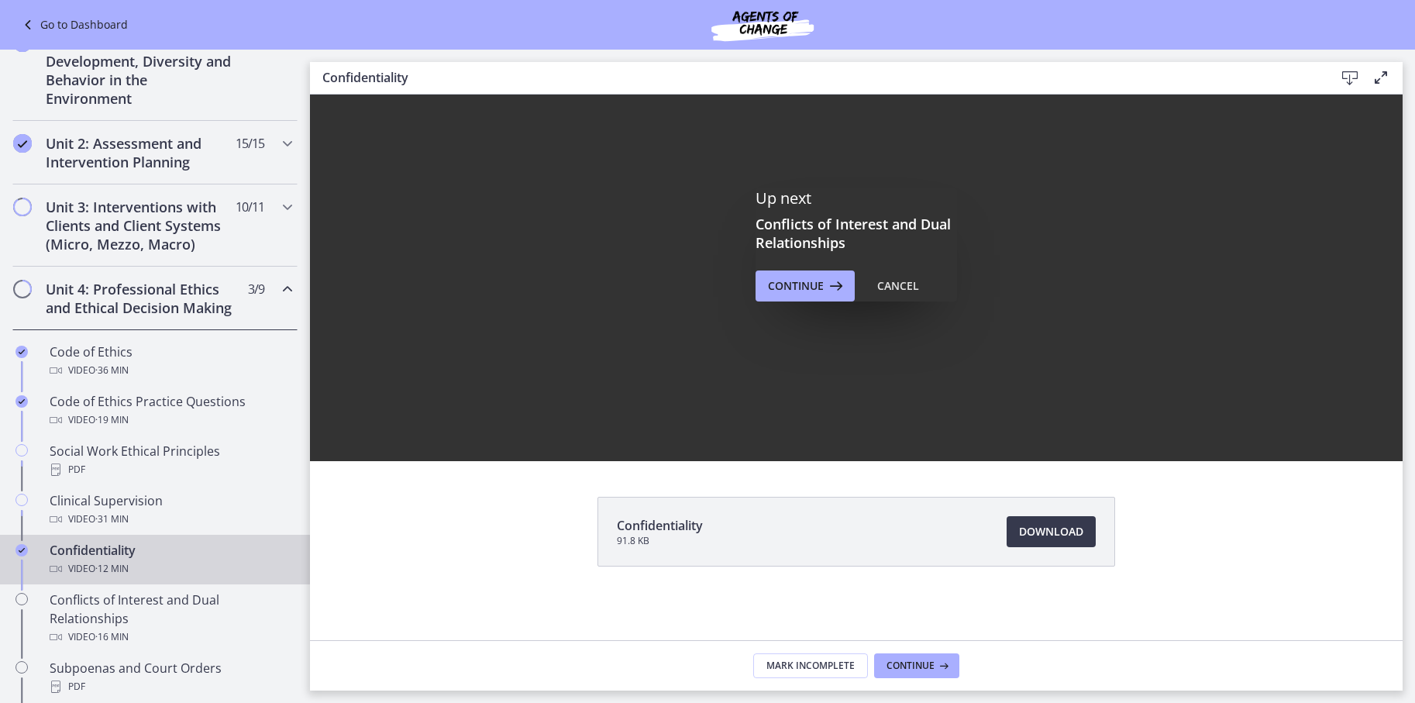
scroll to position [67, 0]
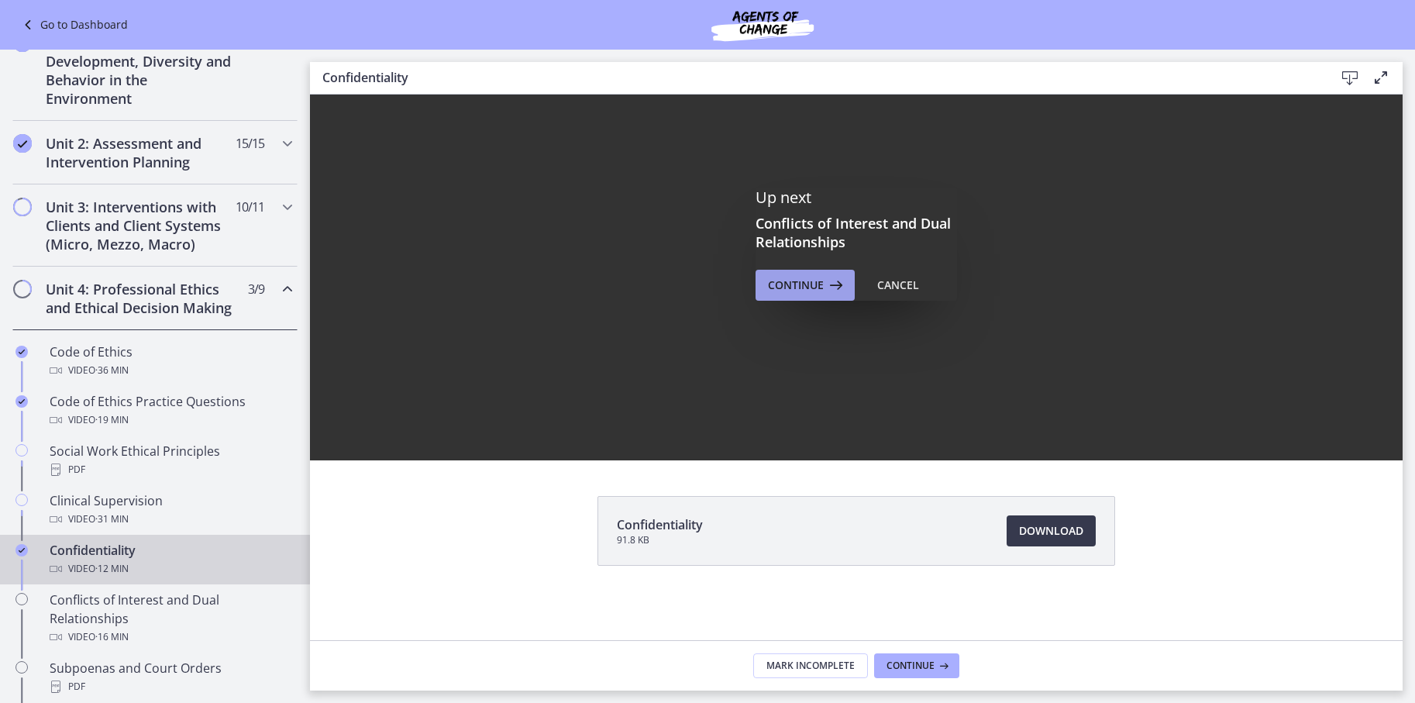
click at [806, 299] on button "Continue" at bounding box center [805, 285] width 99 height 31
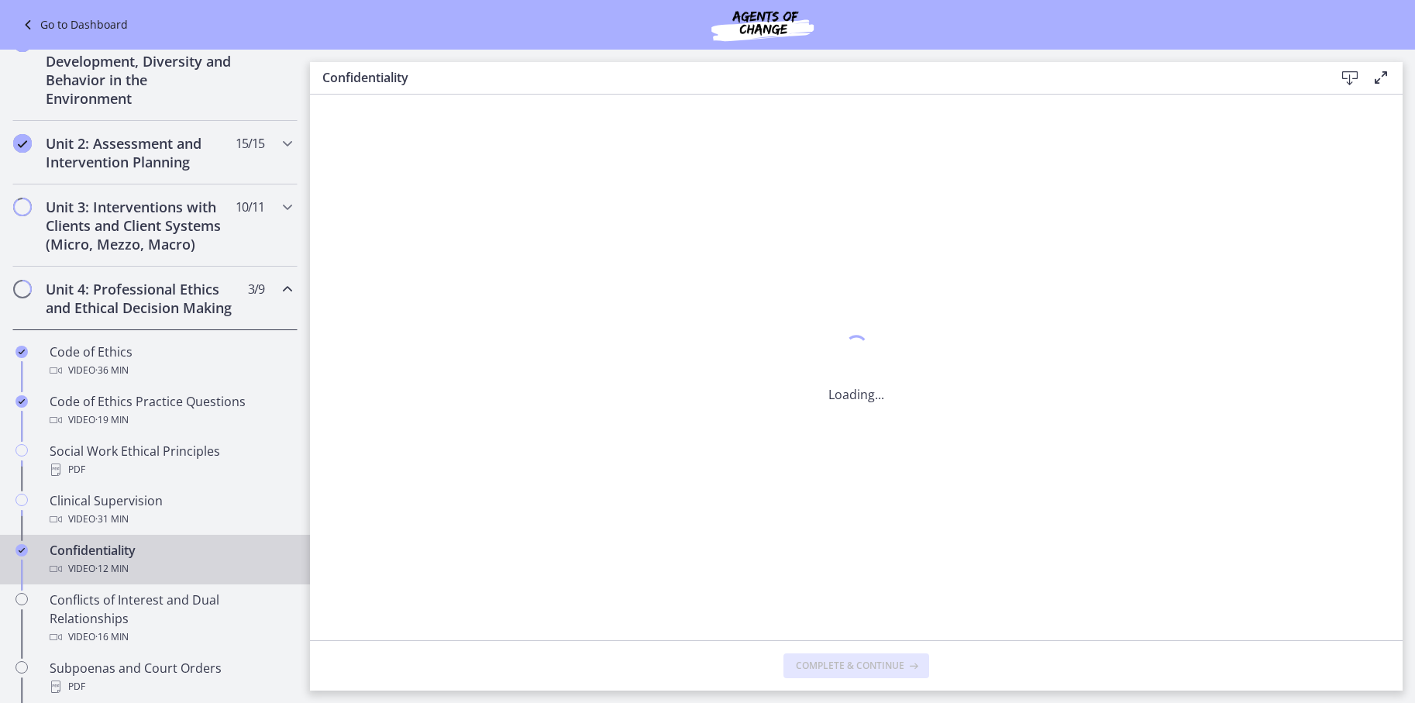
scroll to position [0, 0]
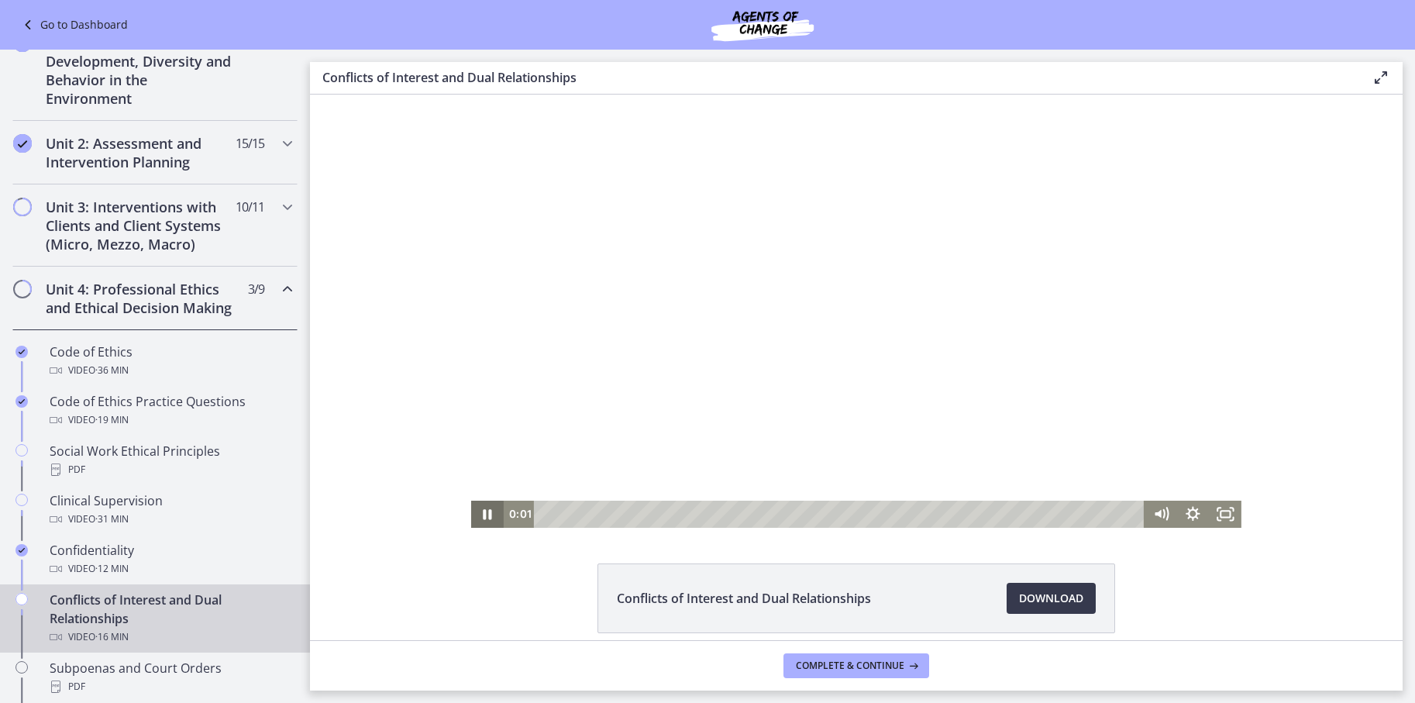
click at [485, 516] on icon "Pause" at bounding box center [488, 514] width 9 height 10
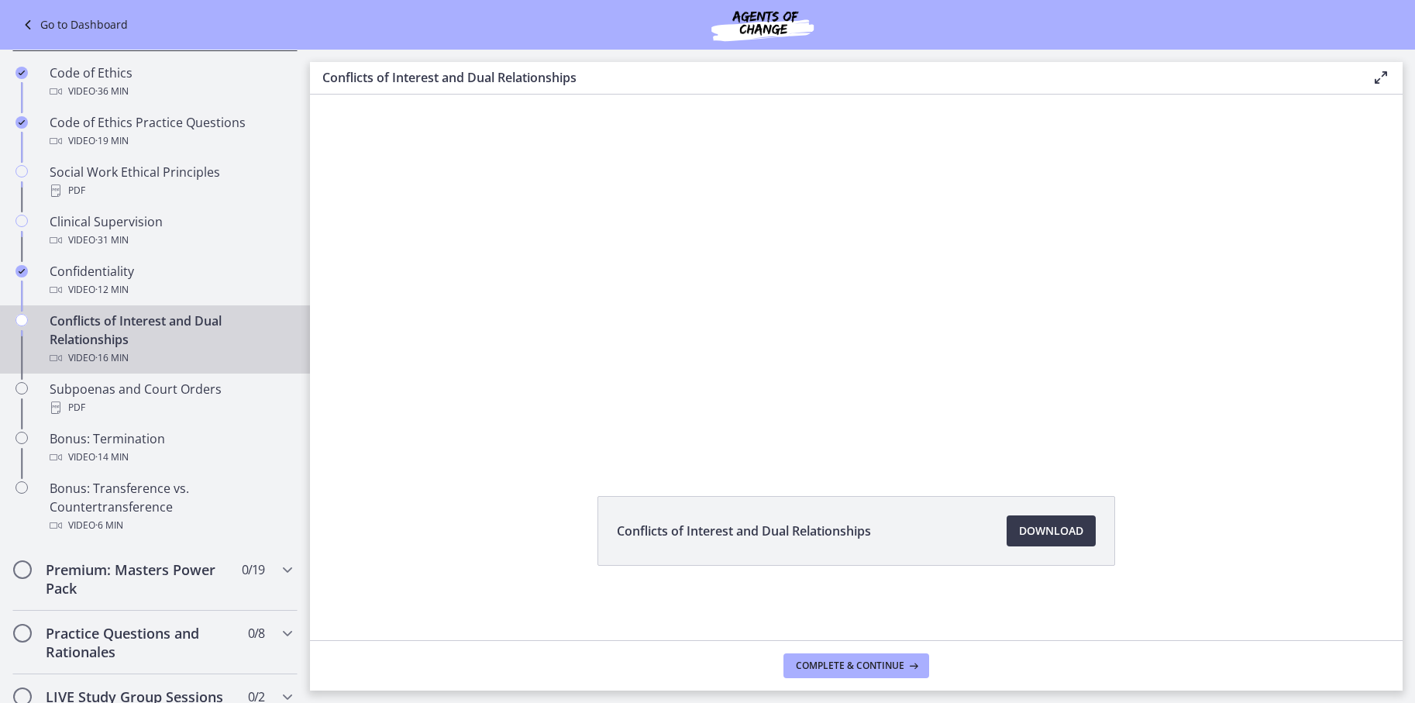
scroll to position [680, 0]
